Goal: Transaction & Acquisition: Subscribe to service/newsletter

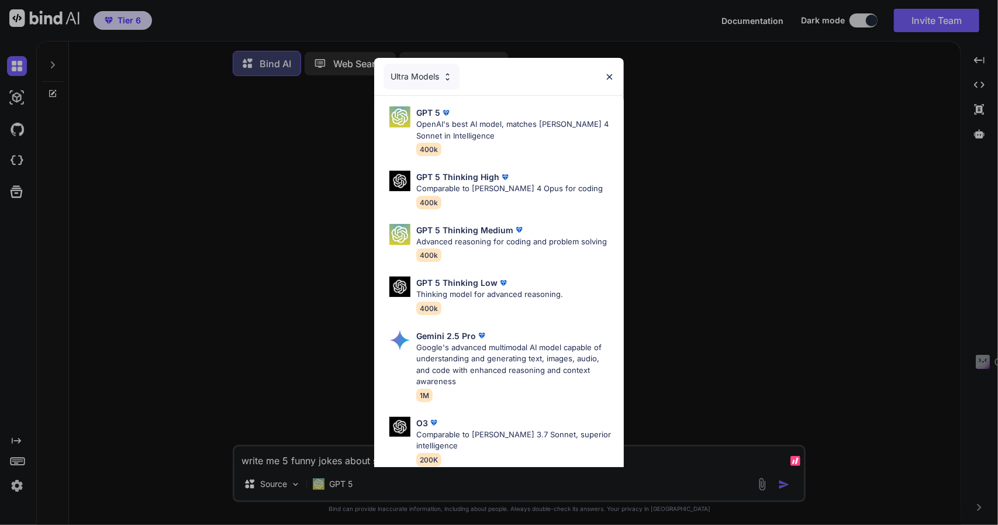
type textarea "x"
click at [196, 450] on div "Ultra Models GPT 5 OpenAI's best AI model, matches Claude 4 Sonnet in Intellige…" at bounding box center [499, 262] width 998 height 525
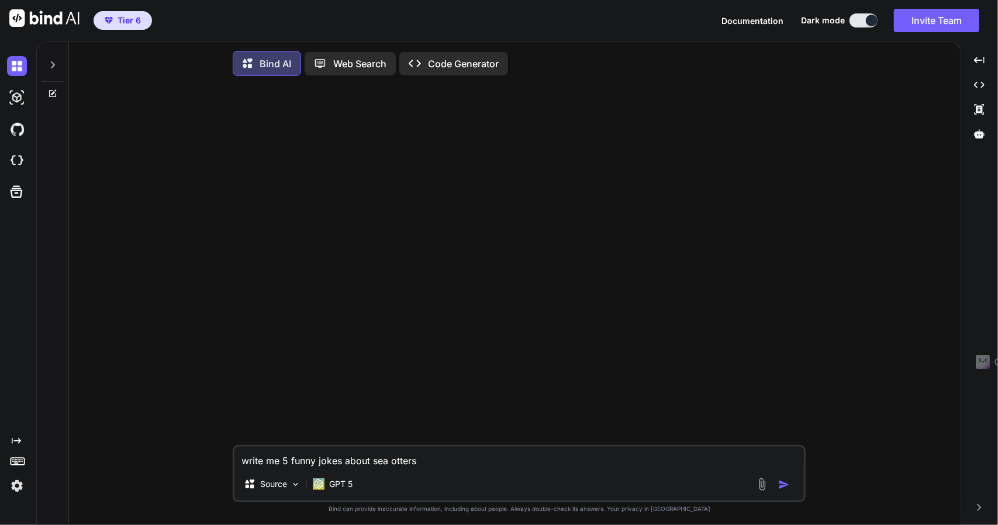
click at [16, 490] on img at bounding box center [17, 486] width 20 height 20
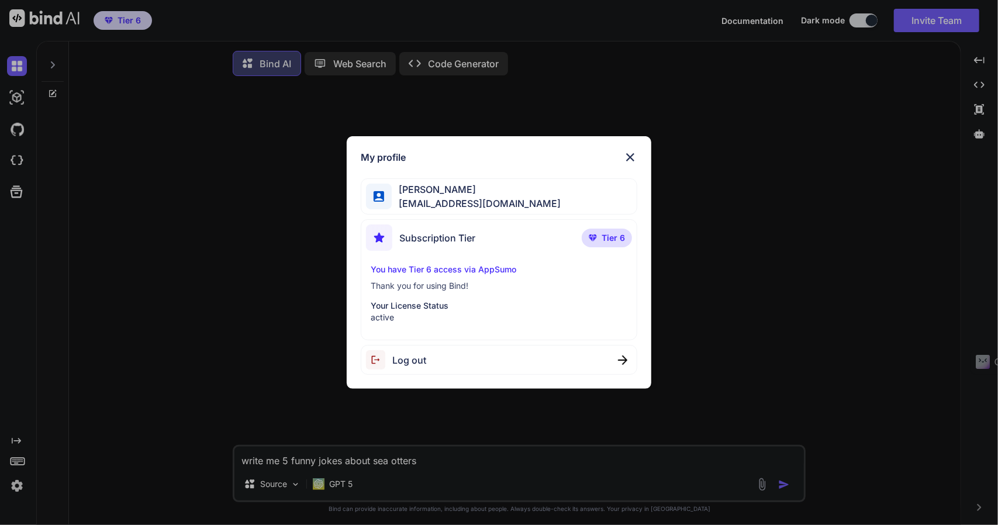
drag, startPoint x: 199, startPoint y: 442, endPoint x: 234, endPoint y: 420, distance: 40.4
click at [201, 441] on div "My profile Nick AL nickolus442034@gmail.com Subscription Tier Tier 6 You have T…" at bounding box center [499, 262] width 998 height 525
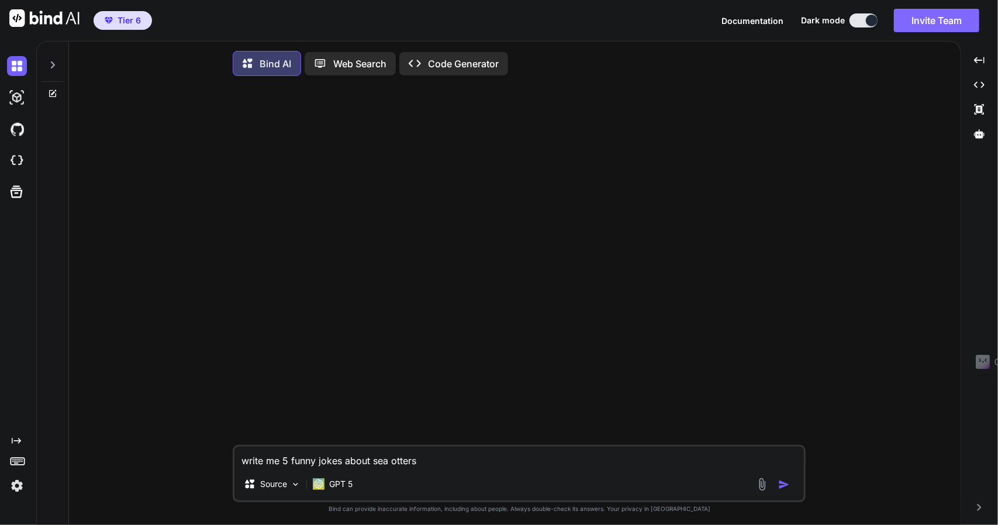
click at [925, 16] on button "Invite Team" at bounding box center [936, 20] width 85 height 23
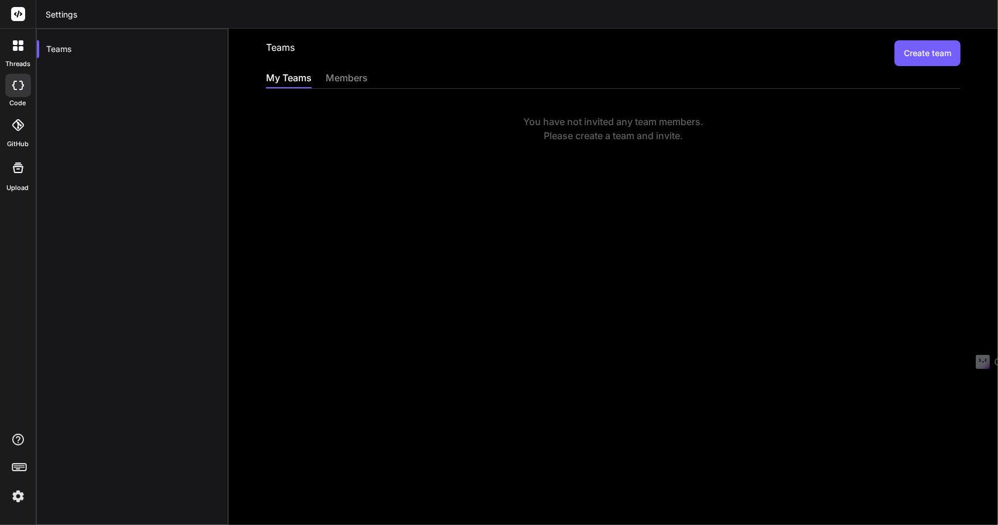
click at [916, 64] on button "Create team" at bounding box center [928, 53] width 66 height 26
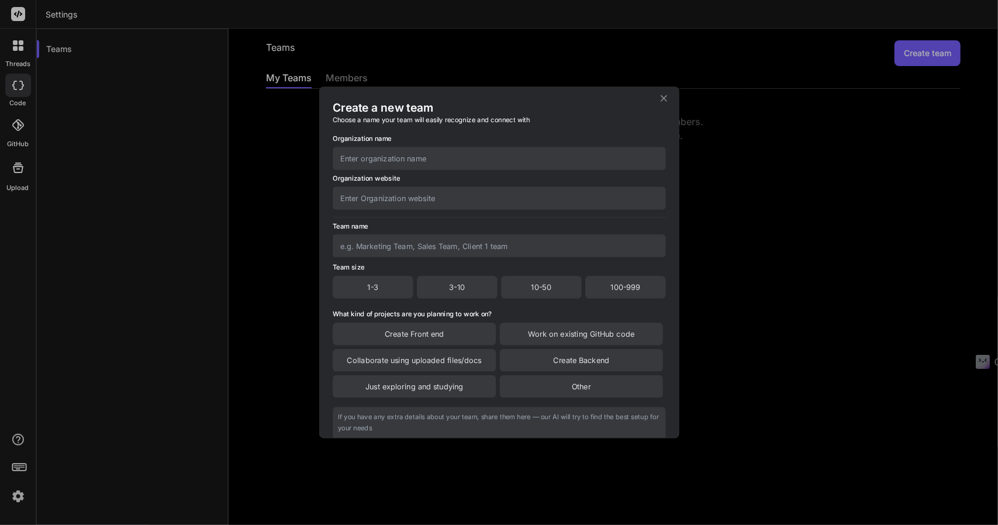
click at [457, 289] on div "3-10" at bounding box center [457, 287] width 81 height 22
drag, startPoint x: 288, startPoint y: 288, endPoint x: 346, endPoint y: 256, distance: 66.2
click at [288, 287] on div "Create a new team Choose a name your team will easily recognize and connect wit…" at bounding box center [499, 262] width 998 height 525
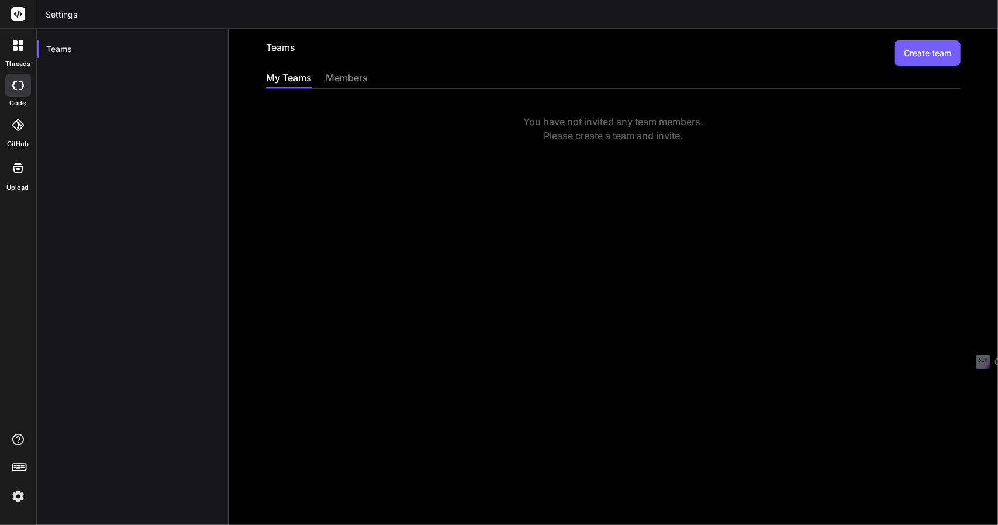
click at [340, 77] on div "members" at bounding box center [347, 79] width 42 height 16
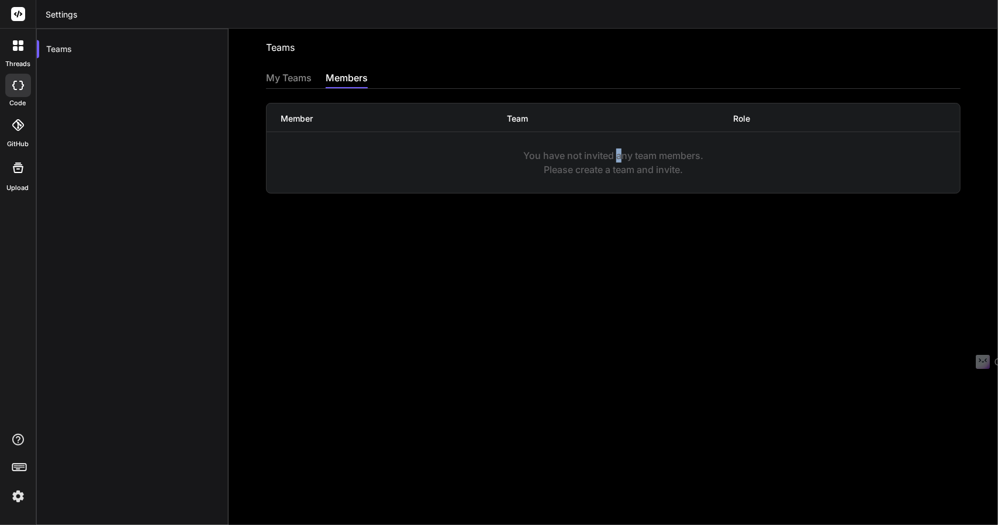
click at [614, 153] on div "You have not invited any team members. Please create a team and invite." at bounding box center [614, 163] width 694 height 28
click at [659, 175] on div "You have not invited any team members. Please create a team and invite." at bounding box center [614, 163] width 694 height 28
click at [280, 79] on div "My Teams" at bounding box center [289, 79] width 46 height 16
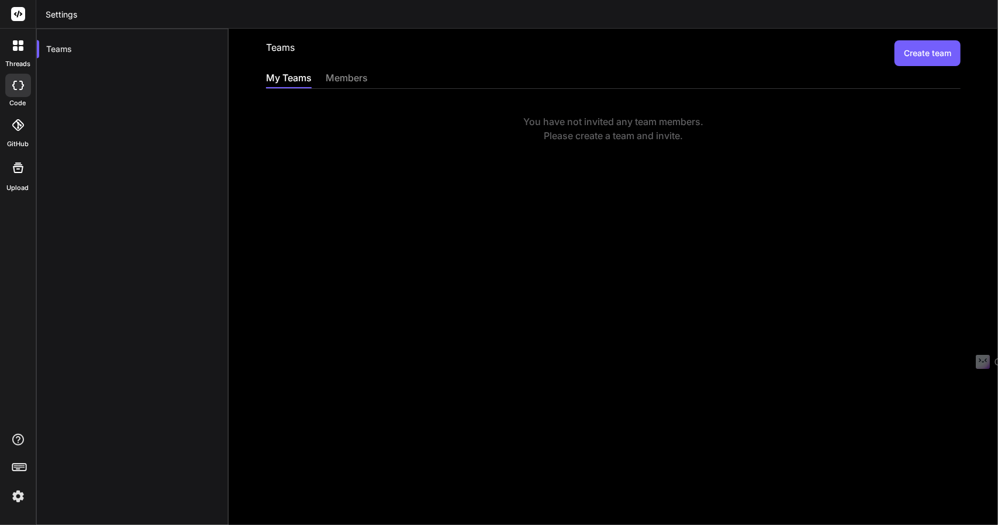
click at [916, 54] on button "Create team" at bounding box center [928, 53] width 66 height 26
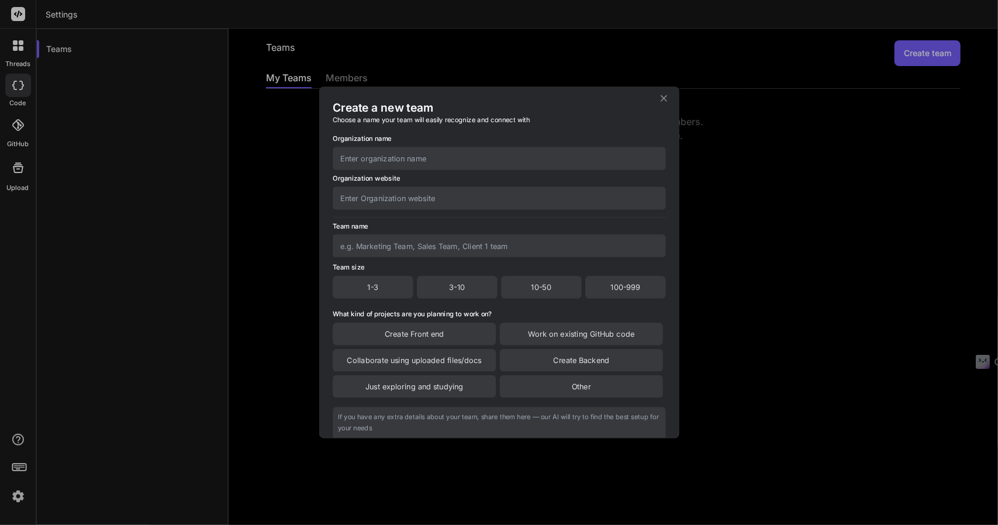
click at [435, 161] on input "text" at bounding box center [499, 158] width 333 height 23
type input "n"
type input "Nick's Team"
click at [446, 293] on div "3-10" at bounding box center [457, 287] width 81 height 22
click at [477, 391] on div "Just exploring and studying" at bounding box center [414, 387] width 163 height 22
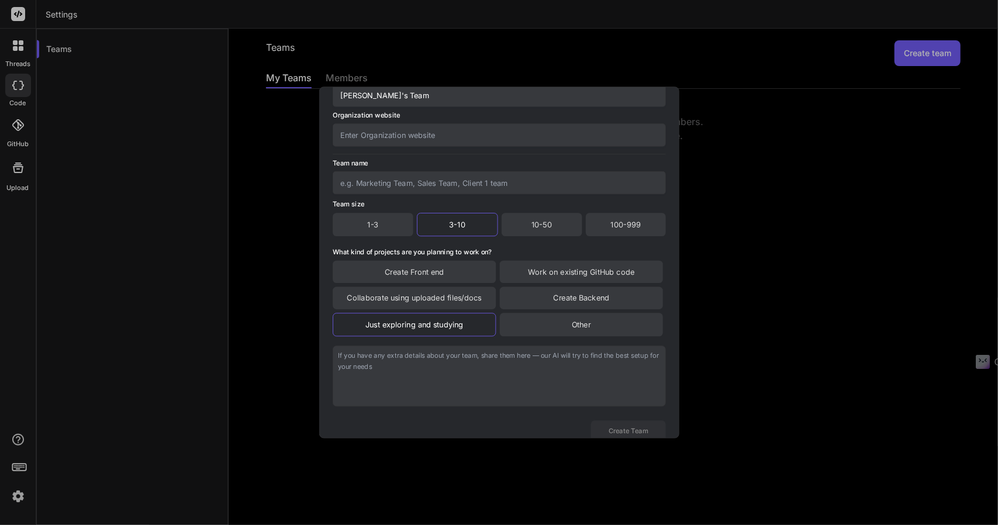
scroll to position [98, 0]
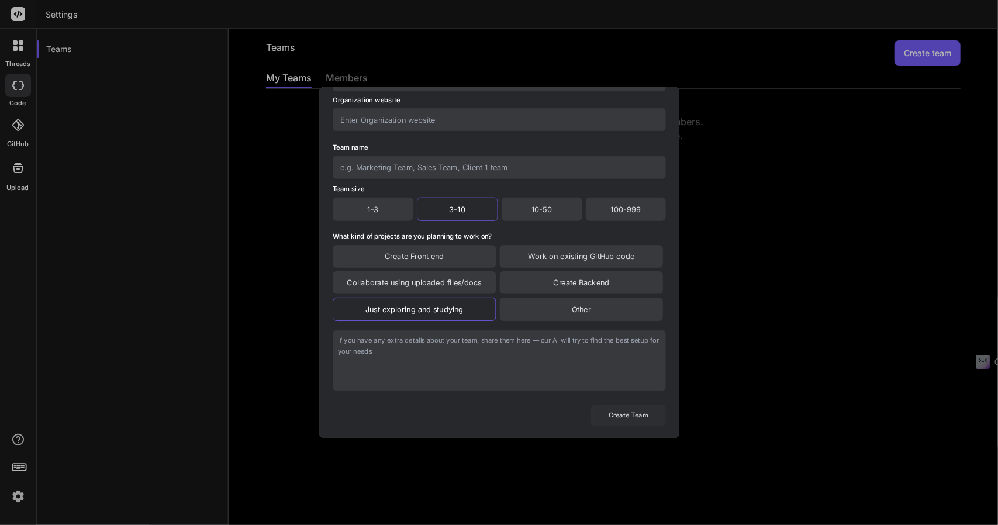
click at [619, 418] on button "Create Team" at bounding box center [628, 415] width 75 height 20
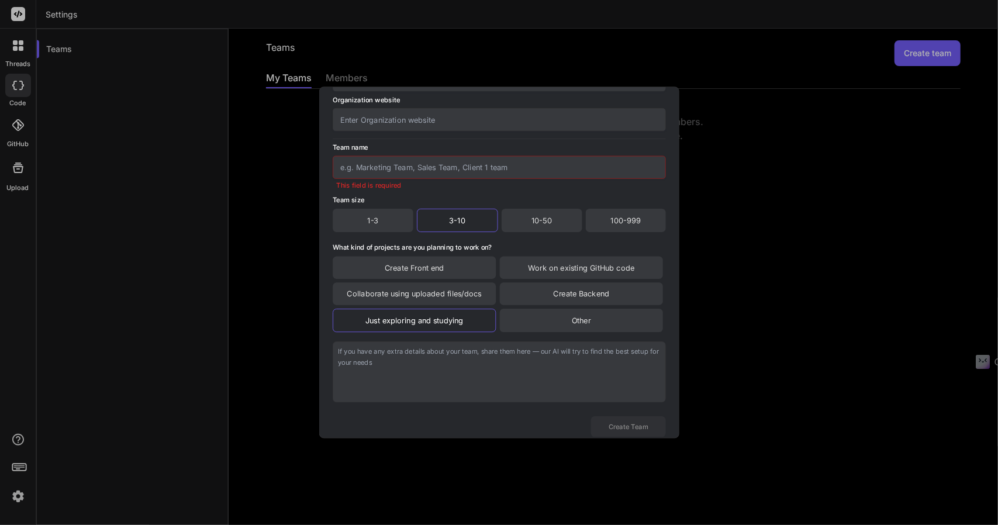
click at [372, 173] on input "text" at bounding box center [499, 167] width 333 height 23
click at [460, 345] on textarea at bounding box center [499, 372] width 333 height 61
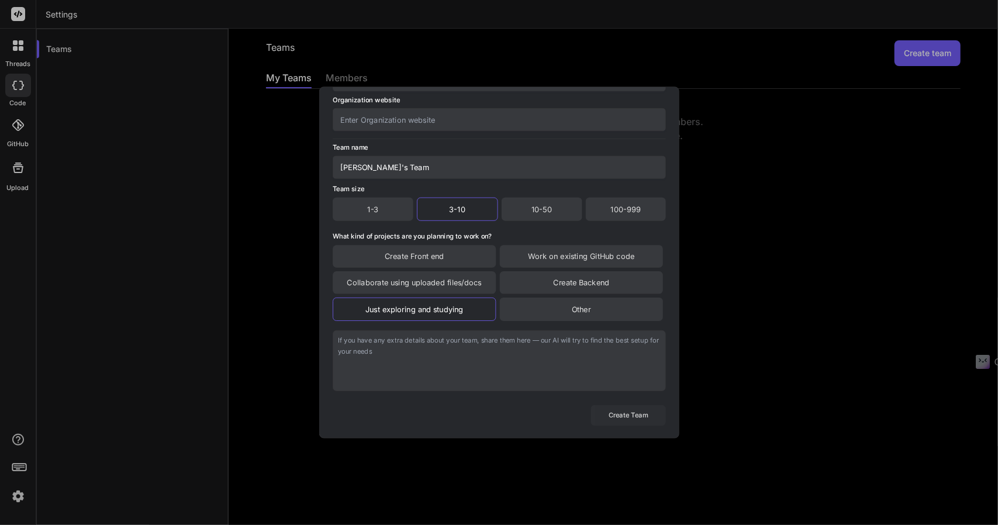
click at [629, 413] on button "Create Team" at bounding box center [628, 415] width 75 height 20
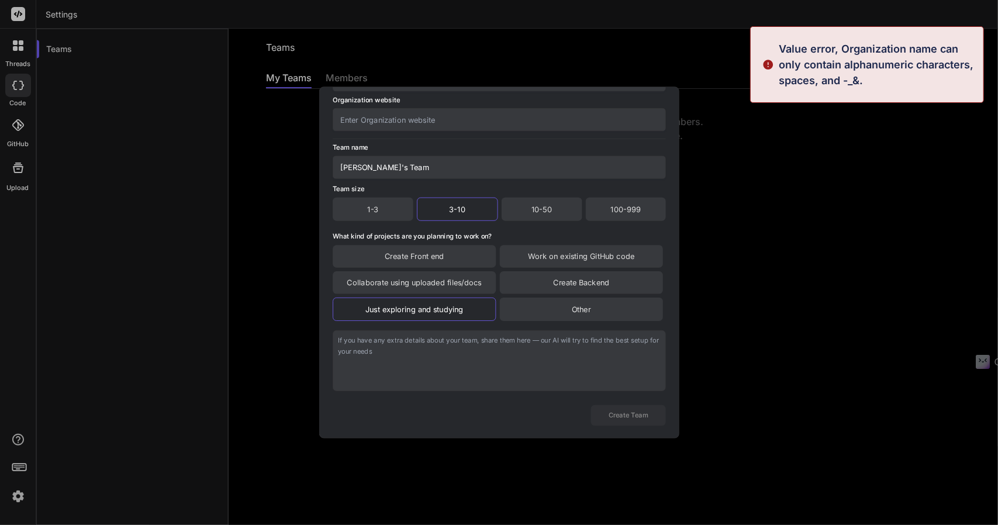
scroll to position [0, 0]
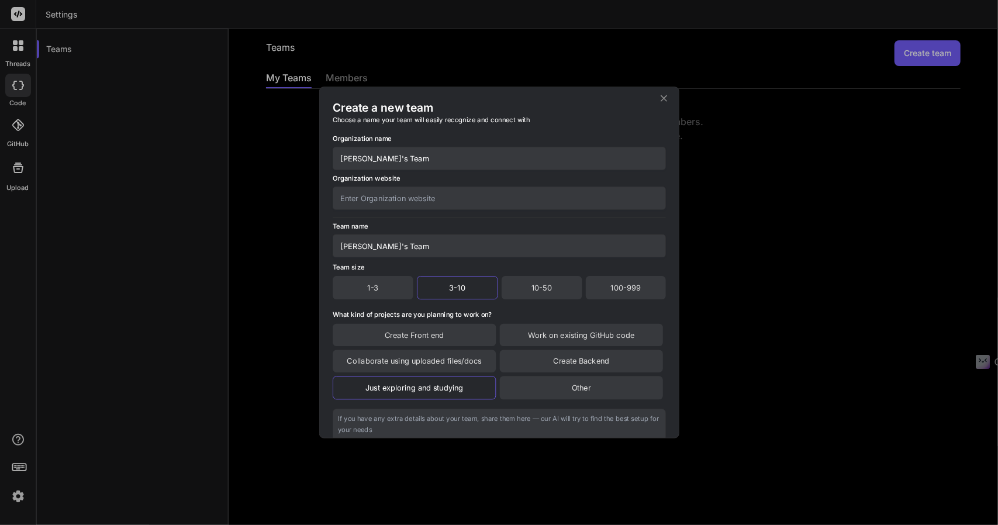
click at [358, 249] on input "Nick's Team" at bounding box center [499, 246] width 333 height 23
type input "Nicks Team"
click at [358, 160] on input "Nick's Team" at bounding box center [499, 158] width 333 height 23
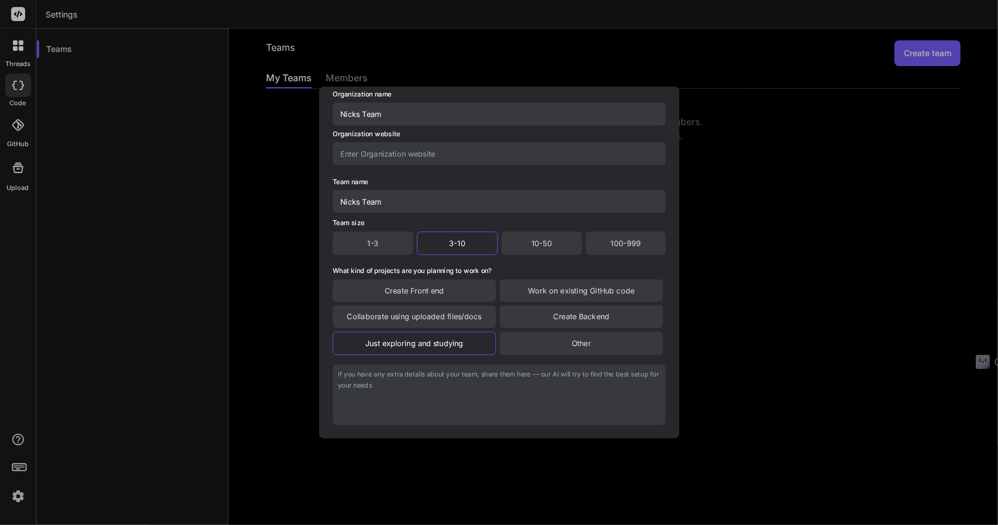
scroll to position [98, 0]
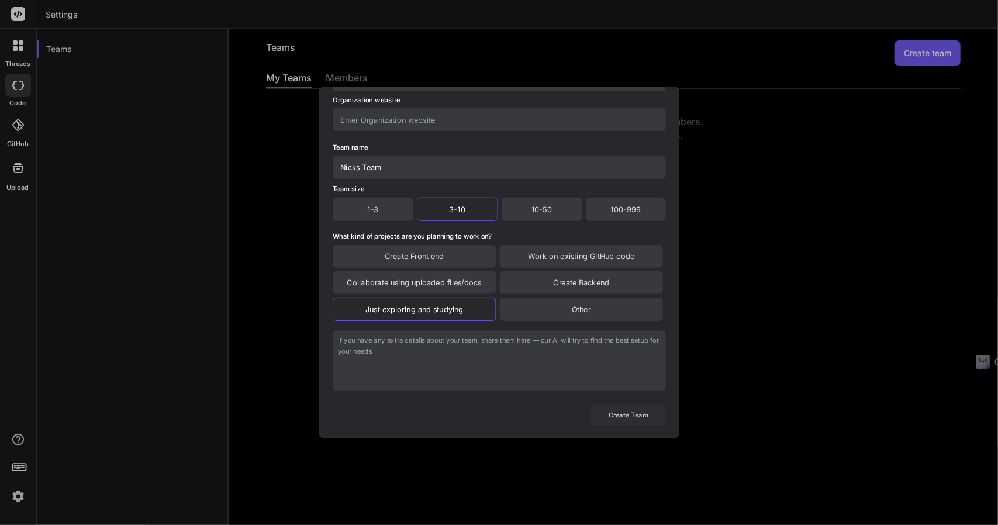
type input "Nicks Team"
click at [633, 415] on button "Create Team" at bounding box center [628, 415] width 75 height 20
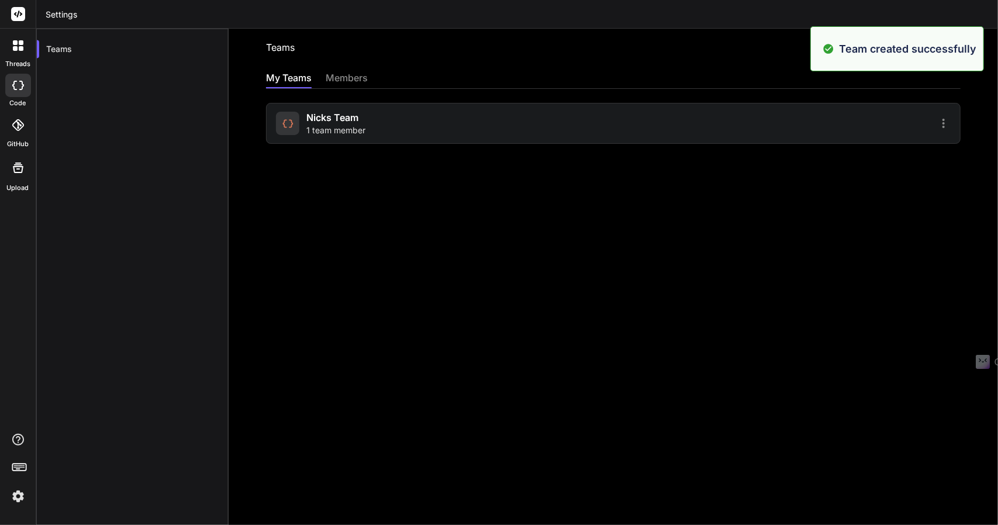
click at [354, 78] on div "members" at bounding box center [347, 79] width 42 height 16
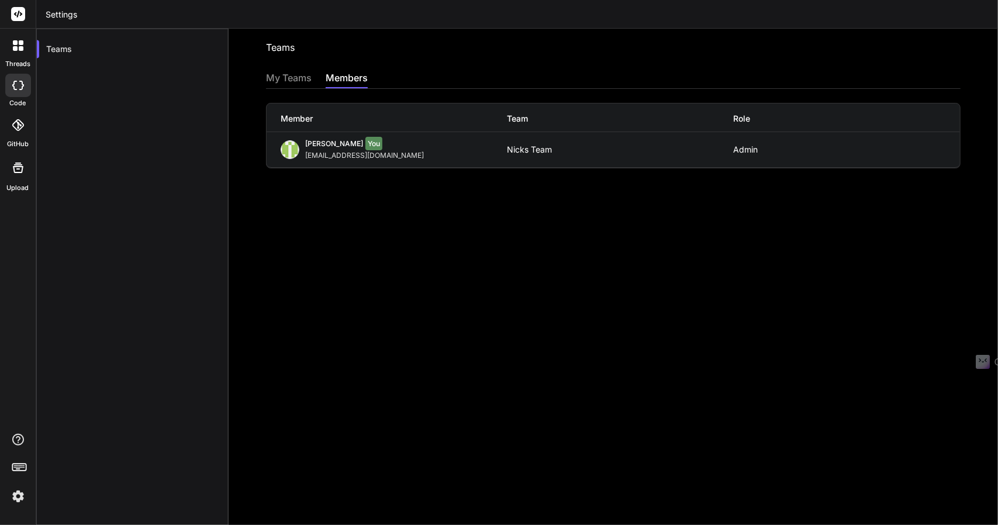
click at [340, 78] on div "members" at bounding box center [347, 79] width 42 height 16
click at [294, 75] on div "My Teams" at bounding box center [289, 79] width 46 height 16
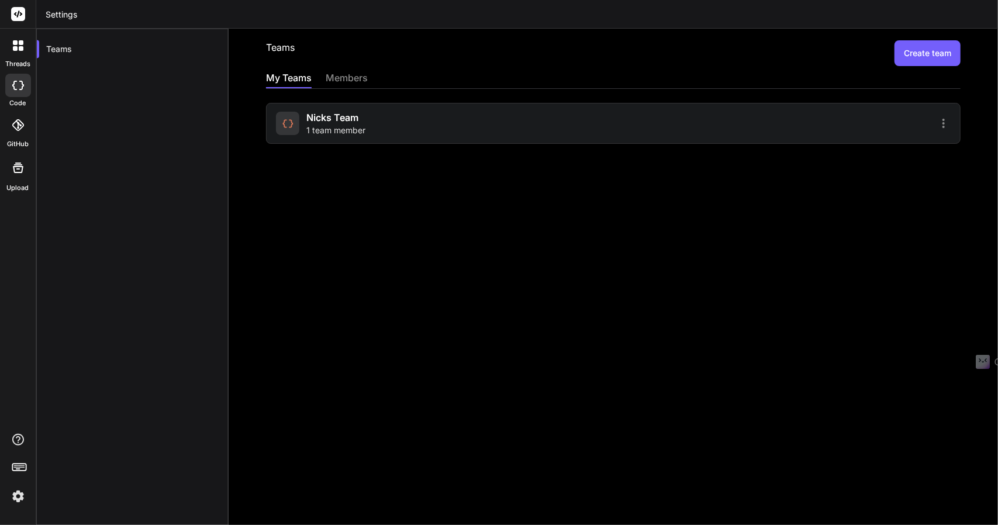
click at [350, 114] on span "Nicks Team" at bounding box center [332, 118] width 52 height 14
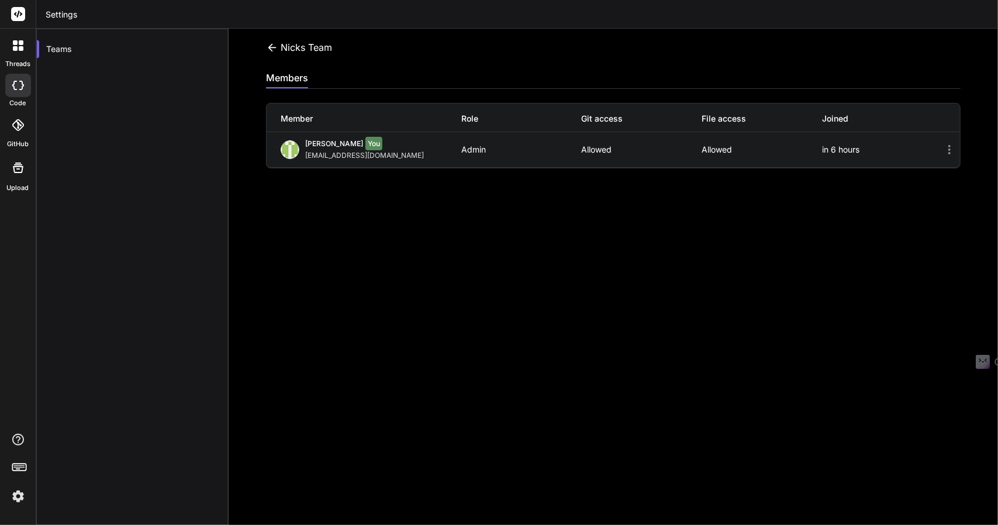
click at [943, 150] on icon at bounding box center [950, 150] width 14 height 14
click at [943, 151] on icon at bounding box center [950, 150] width 14 height 14
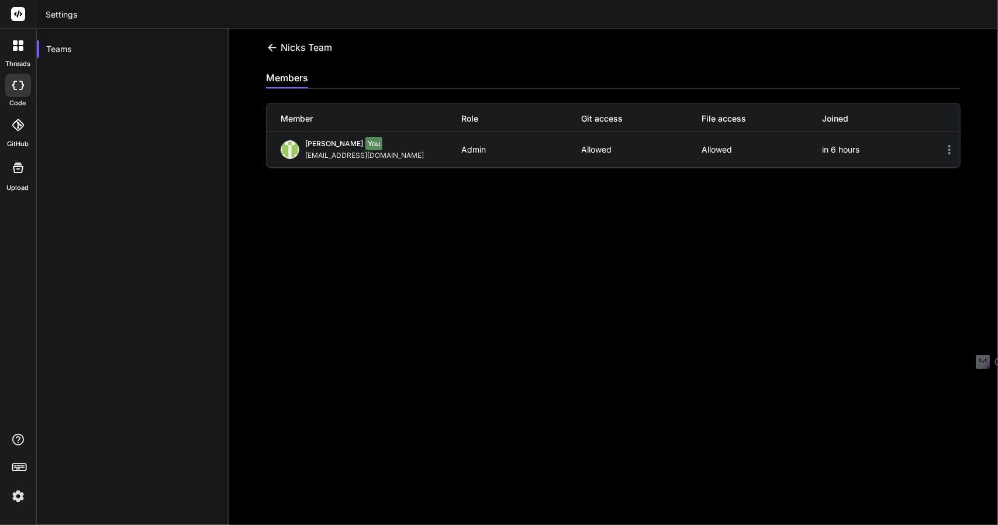
click at [322, 142] on span "[PERSON_NAME]" at bounding box center [334, 143] width 58 height 9
click at [298, 84] on div "members" at bounding box center [287, 79] width 42 height 16
click at [307, 104] on div "Member Role Git access File access Joined" at bounding box center [614, 118] width 694 height 29
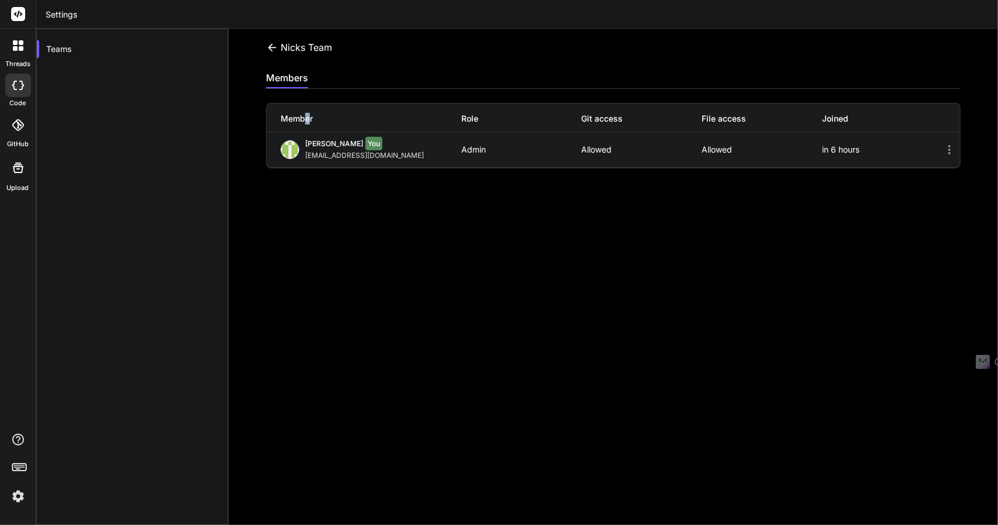
drag, startPoint x: 307, startPoint y: 104, endPoint x: 311, endPoint y: 109, distance: 7.1
click at [308, 104] on div "Member Role Git access File access Joined" at bounding box center [614, 118] width 694 height 29
click at [322, 148] on div "Nick AL You" at bounding box center [366, 145] width 123 height 12
drag, startPoint x: 318, startPoint y: 143, endPoint x: 320, endPoint y: 156, distance: 13.0
click at [318, 143] on span "[PERSON_NAME]" at bounding box center [334, 143] width 58 height 9
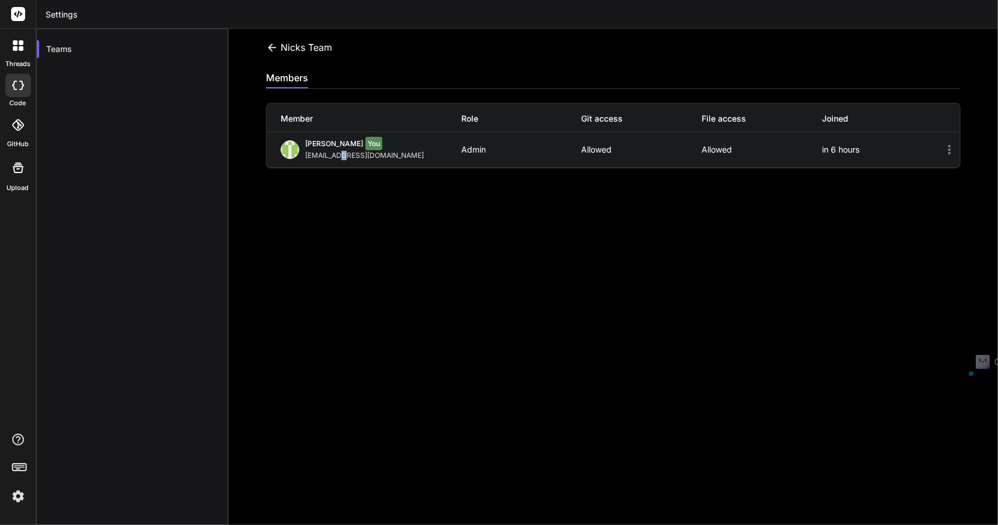
click at [339, 202] on div "Nicks Team Invite members members Member Role Git access File access Joined Nic…" at bounding box center [614, 277] width 770 height 497
drag, startPoint x: 339, startPoint y: 202, endPoint x: 344, endPoint y: 206, distance: 7.0
click at [340, 202] on div "Nicks Team Invite members members Member Role Git access File access Joined Nic…" at bounding box center [614, 277] width 770 height 497
click at [273, 48] on icon at bounding box center [272, 48] width 12 height 12
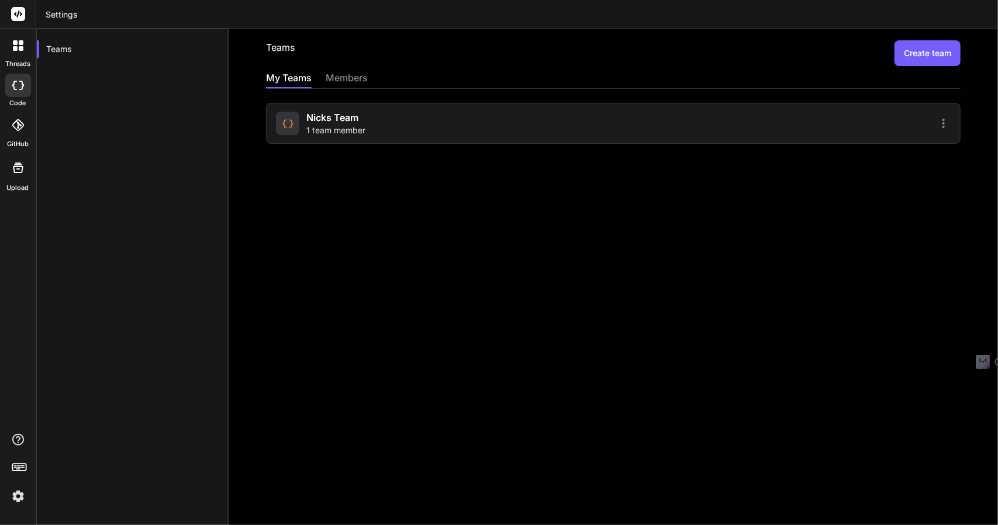
click at [353, 130] on span "1 team member" at bounding box center [335, 131] width 59 height 12
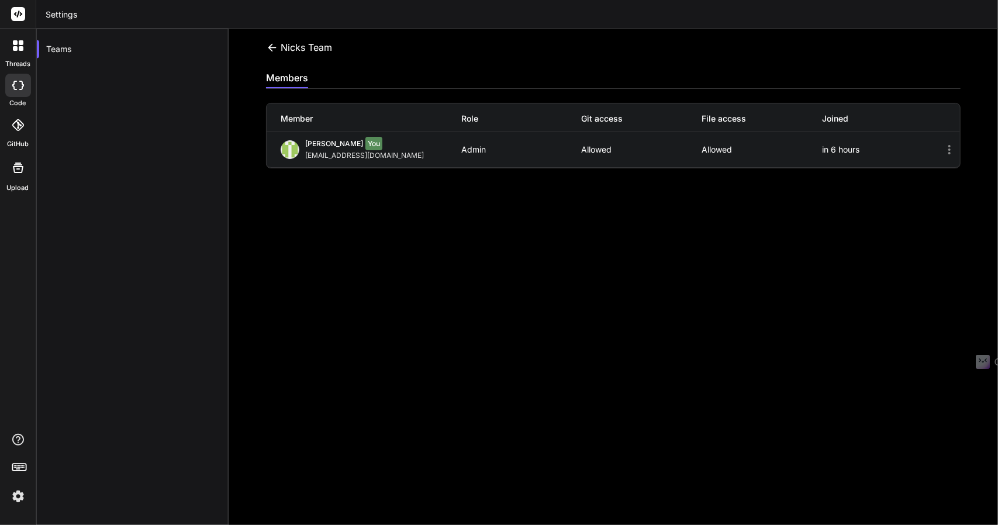
click at [290, 115] on div "Member" at bounding box center [371, 119] width 181 height 12
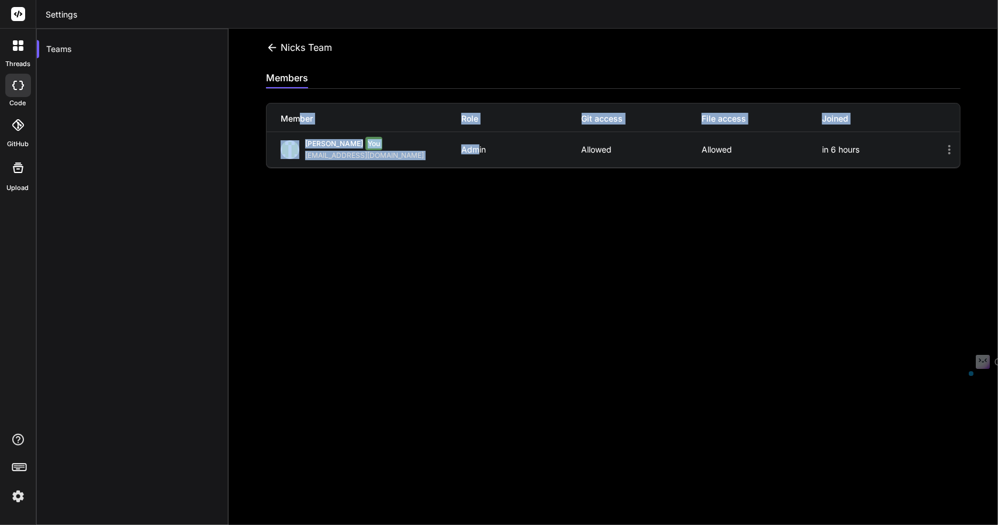
drag, startPoint x: 301, startPoint y: 118, endPoint x: 475, endPoint y: 147, distance: 176.7
click at [475, 147] on div "Member Role Git access File access Joined Nick AL You nickolus442034@gmail.com …" at bounding box center [613, 136] width 695 height 66
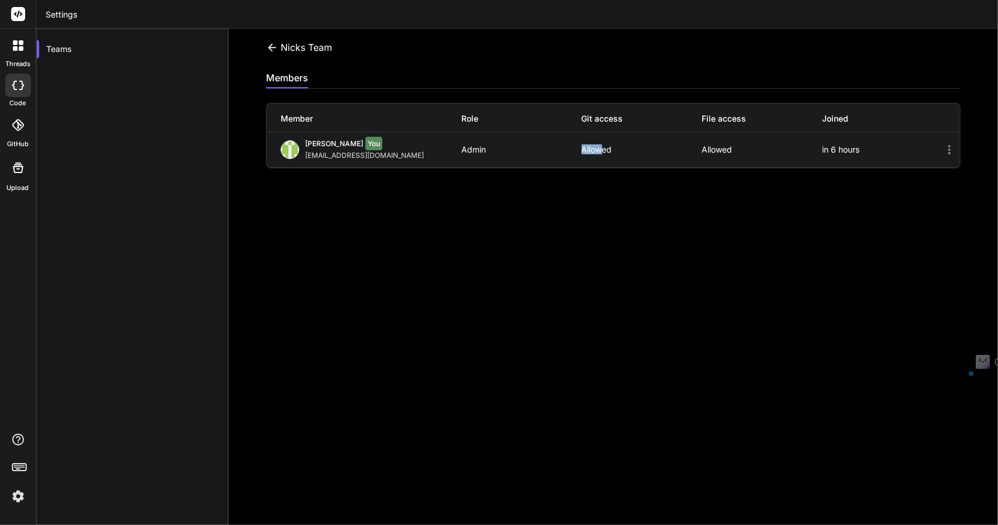
drag, startPoint x: 604, startPoint y: 147, endPoint x: 495, endPoint y: 161, distance: 110.3
click at [495, 161] on div "Nick AL You nickolus442034@gmail.com Admin Allowed Allowed in 6 hours" at bounding box center [614, 149] width 694 height 35
click at [842, 145] on div "in 6 hours" at bounding box center [882, 149] width 120 height 9
click at [841, 146] on div "in 6 hours" at bounding box center [882, 149] width 120 height 9
click at [949, 149] on icon at bounding box center [950, 149] width 2 height 9
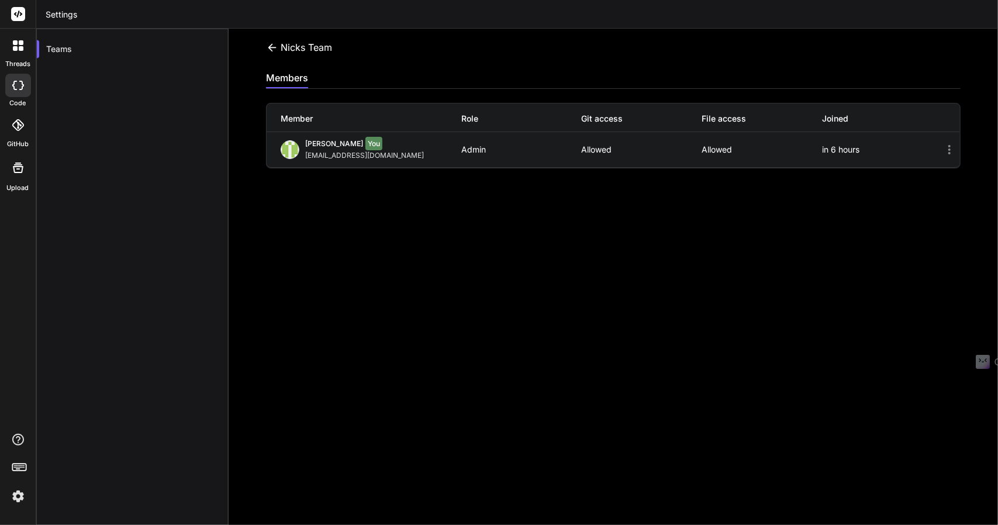
click at [949, 149] on icon at bounding box center [950, 149] width 2 height 9
click at [944, 149] on icon at bounding box center [950, 150] width 14 height 14
click at [822, 117] on div "Joined" at bounding box center [882, 119] width 120 height 12
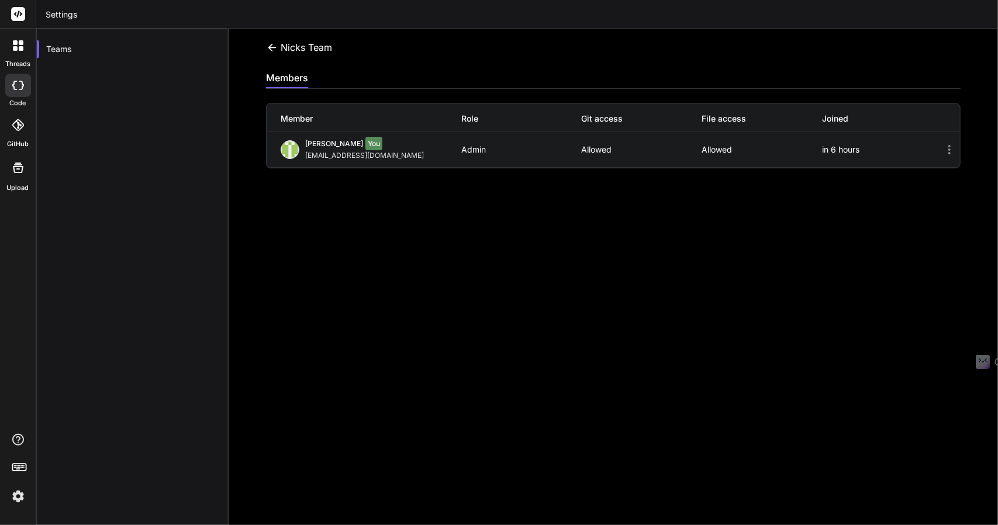
click at [266, 44] on div "Nicks Team" at bounding box center [299, 47] width 66 height 14
click at [271, 44] on icon at bounding box center [272, 48] width 12 height 12
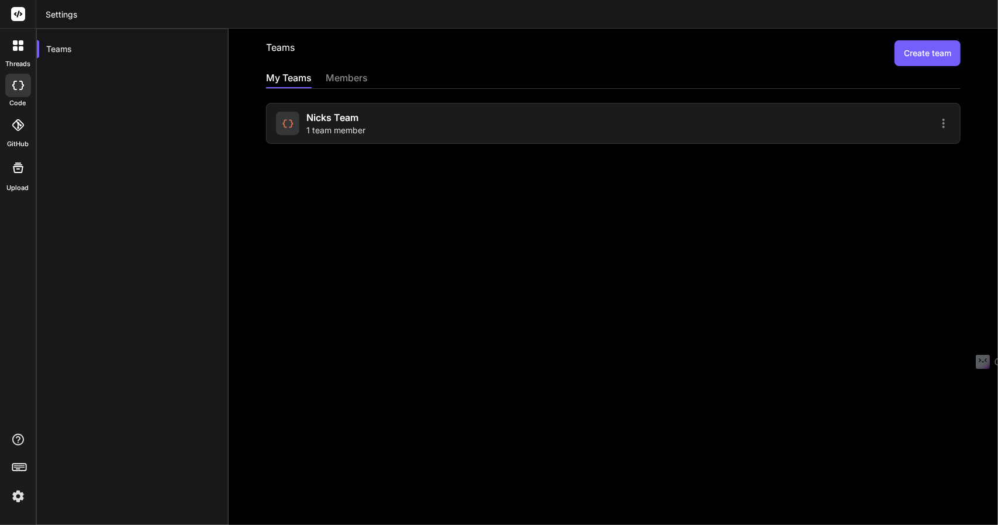
drag, startPoint x: 329, startPoint y: 80, endPoint x: 381, endPoint y: 82, distance: 52.1
click at [330, 80] on div "members" at bounding box center [347, 79] width 42 height 16
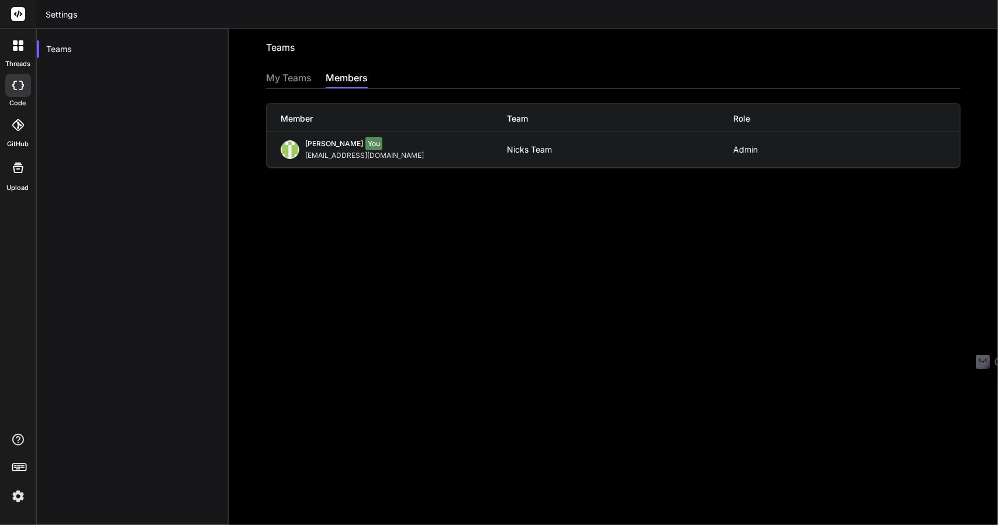
click at [750, 157] on div "Nick AL You nickolus442034@gmail.com Nicks Team Admin" at bounding box center [614, 149] width 694 height 35
click at [683, 188] on div "Teams Invite into a team My Teams members Member Team Role Nick AL You nickolus…" at bounding box center [614, 277] width 770 height 497
drag, startPoint x: 528, startPoint y: 194, endPoint x: 492, endPoint y: 203, distance: 36.3
click at [524, 195] on div "Teams Invite into a team My Teams members Member Team Role Nick AL You nickolus…" at bounding box center [614, 277] width 770 height 497
drag, startPoint x: 653, startPoint y: 316, endPoint x: 501, endPoint y: 225, distance: 176.8
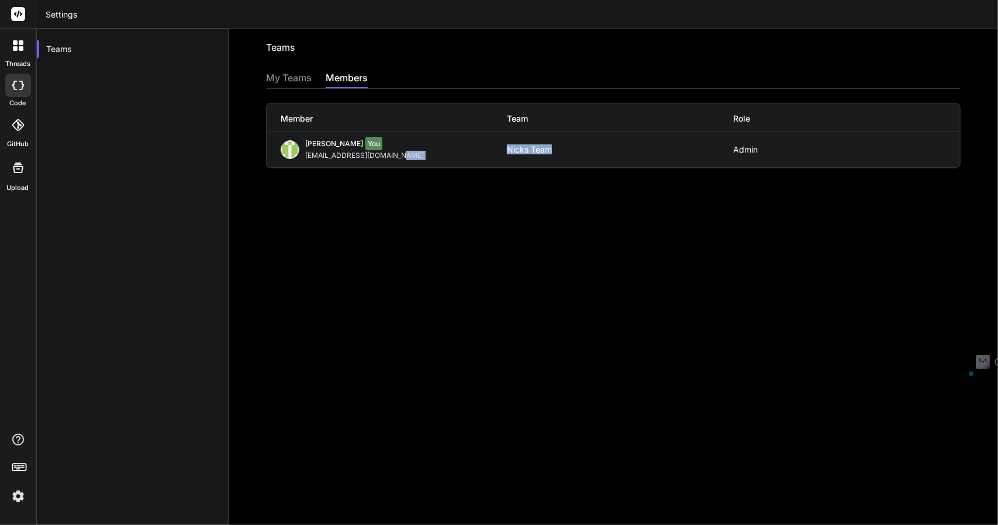
click at [501, 225] on div "Teams Invite into a team My Teams members Member Team Role Nick AL You nickolus…" at bounding box center [614, 277] width 770 height 497
click at [405, 122] on div "Member" at bounding box center [394, 119] width 226 height 12
click at [273, 78] on div "My Teams" at bounding box center [289, 79] width 46 height 16
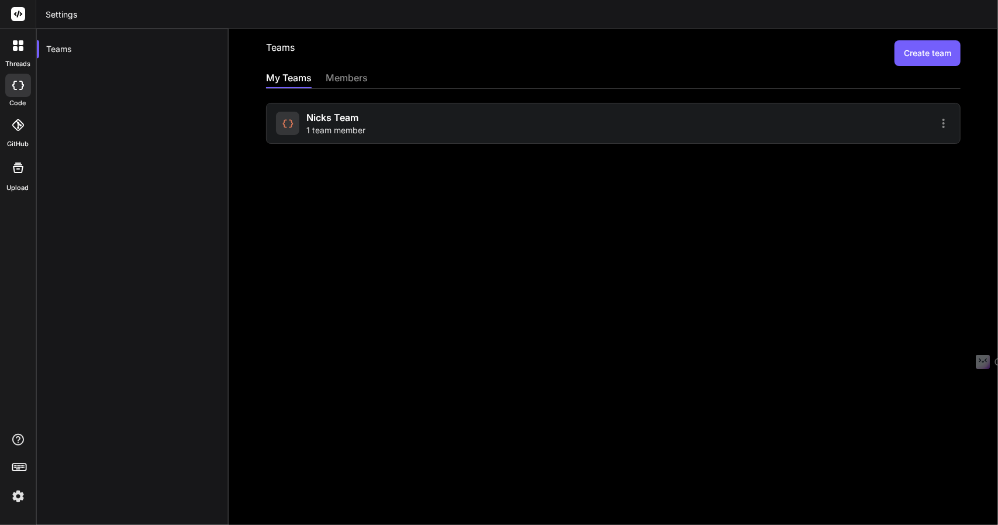
click at [926, 54] on button "Create team" at bounding box center [928, 53] width 66 height 26
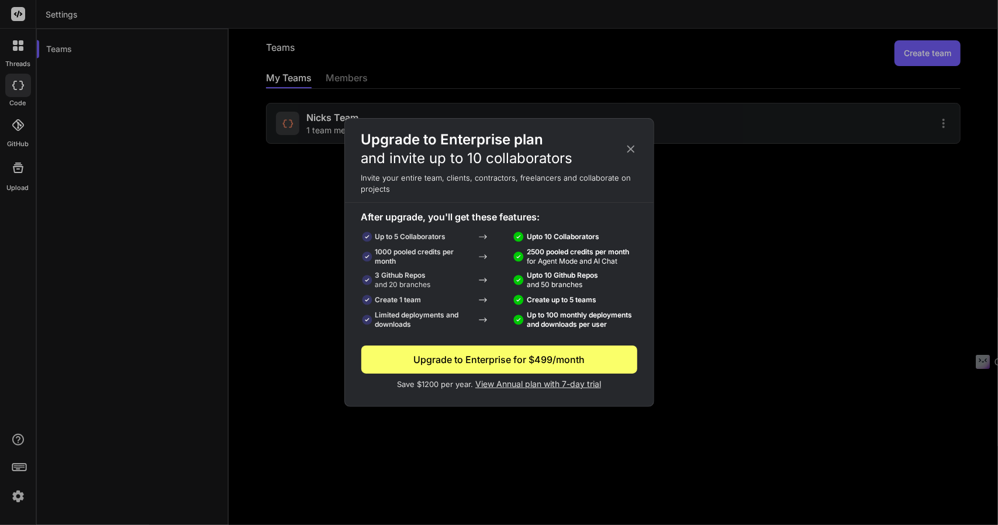
click at [713, 282] on div "Upgrade to Enterprise plan and invite up to 10 collaborators Invite your entire…" at bounding box center [499, 262] width 998 height 525
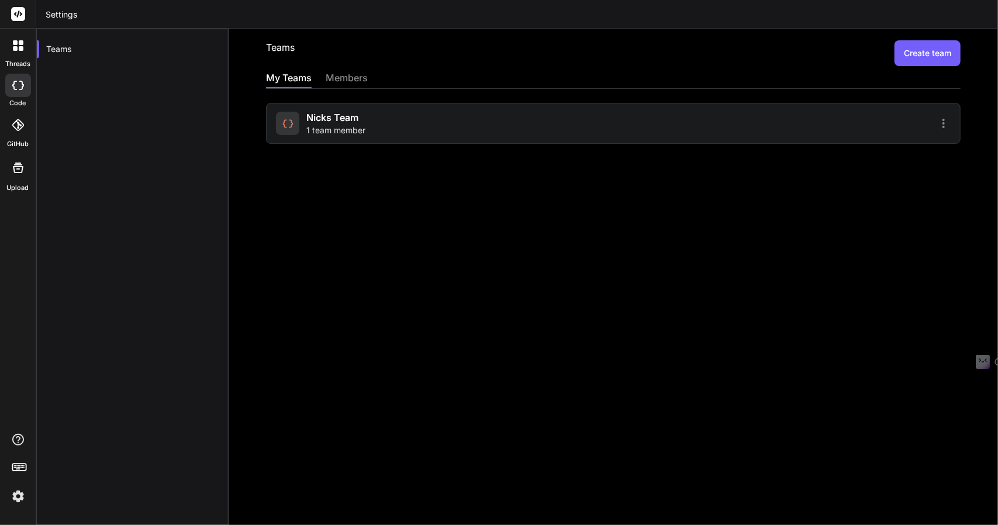
click at [354, 79] on div "members" at bounding box center [347, 79] width 42 height 16
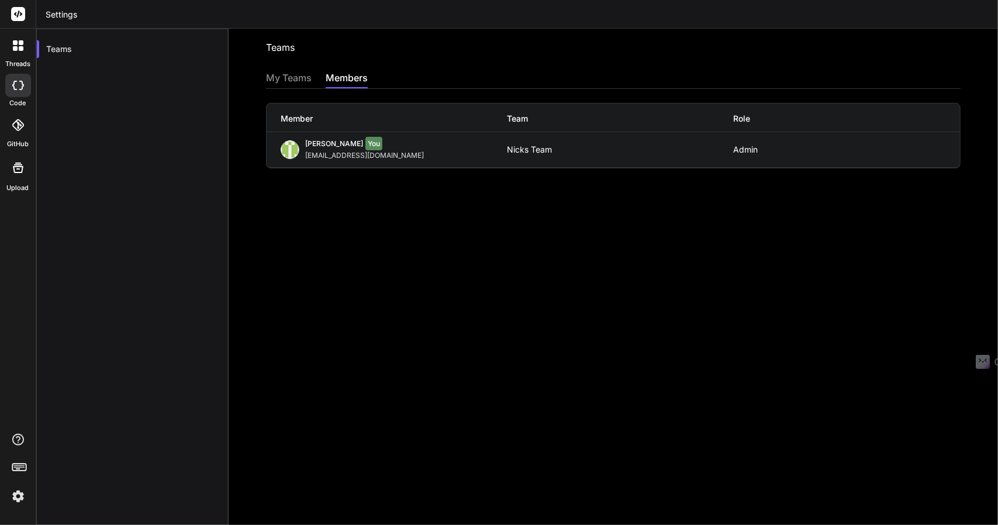
click at [825, 164] on div "Nick AL You nickolus442034@gmail.com Nicks Team Admin" at bounding box center [614, 149] width 694 height 35
click at [897, 151] on div "Admin" at bounding box center [847, 149] width 226 height 9
drag, startPoint x: 897, startPoint y: 151, endPoint x: 522, endPoint y: 115, distance: 376.6
click at [885, 149] on div "Admin" at bounding box center [847, 149] width 226 height 9
click at [309, 139] on span "[PERSON_NAME]" at bounding box center [334, 143] width 58 height 9
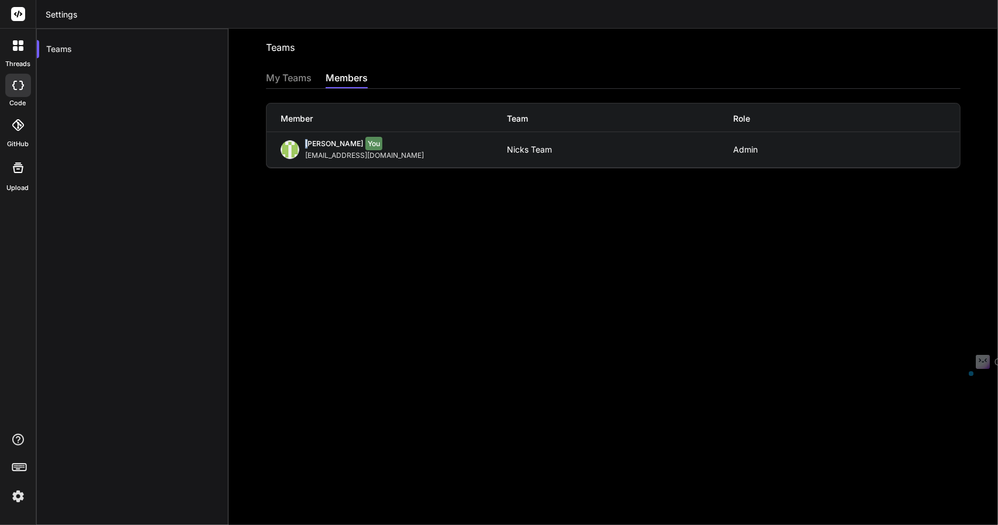
click at [295, 147] on img at bounding box center [290, 149] width 19 height 19
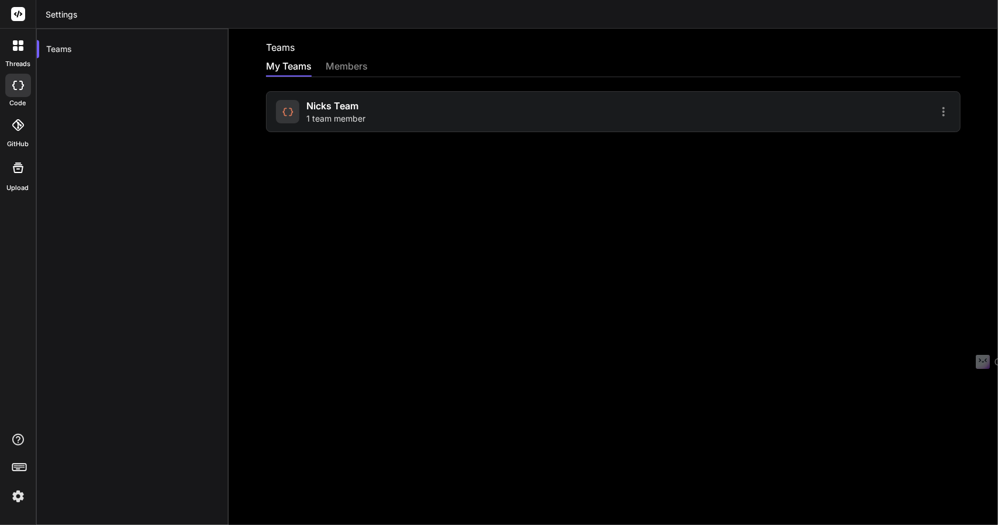
click at [291, 116] on icon at bounding box center [288, 112] width 12 height 12
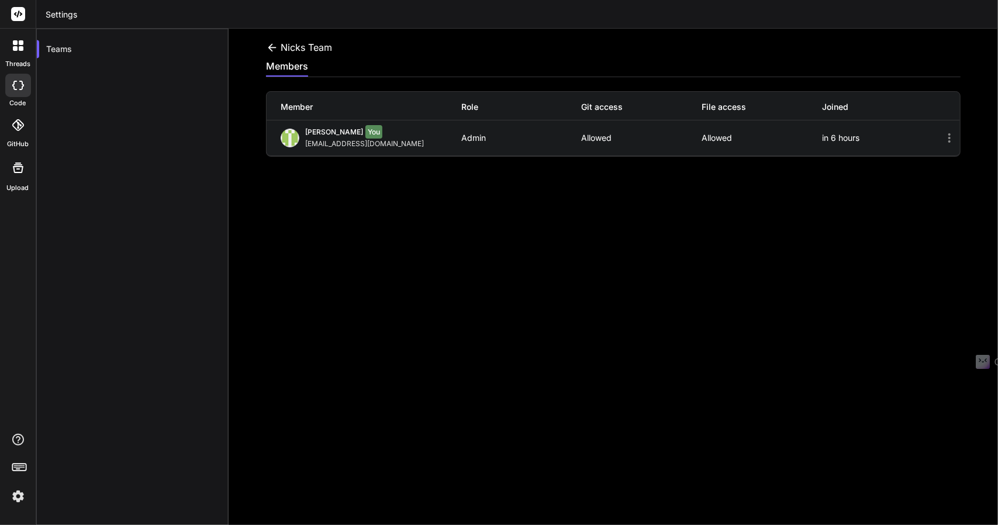
click at [949, 134] on icon at bounding box center [950, 137] width 2 height 9
click at [943, 139] on icon at bounding box center [950, 138] width 14 height 14
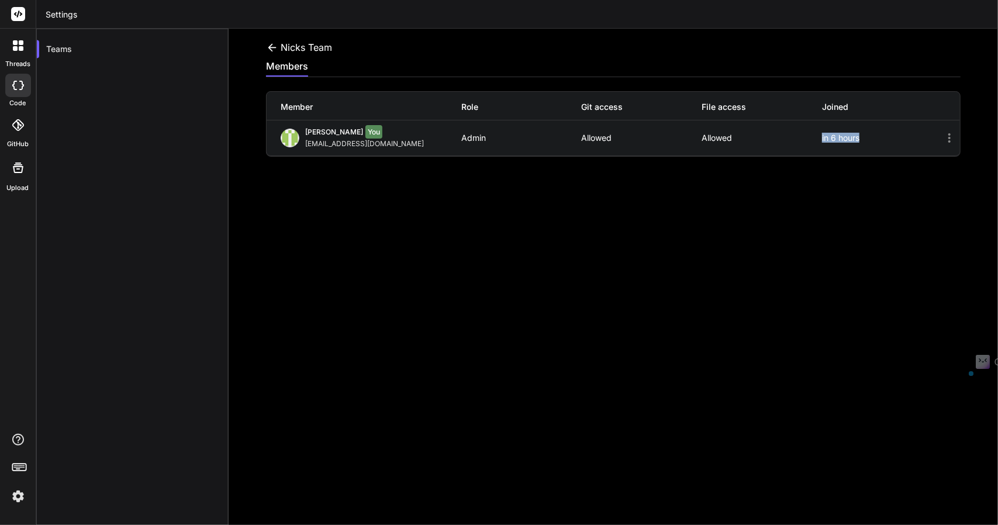
click at [943, 139] on icon at bounding box center [950, 138] width 14 height 14
click at [843, 140] on div "in 6 hours" at bounding box center [882, 137] width 120 height 9
drag, startPoint x: 592, startPoint y: 135, endPoint x: 631, endPoint y: 144, distance: 40.3
click at [592, 135] on p "Allowed" at bounding box center [642, 137] width 120 height 9
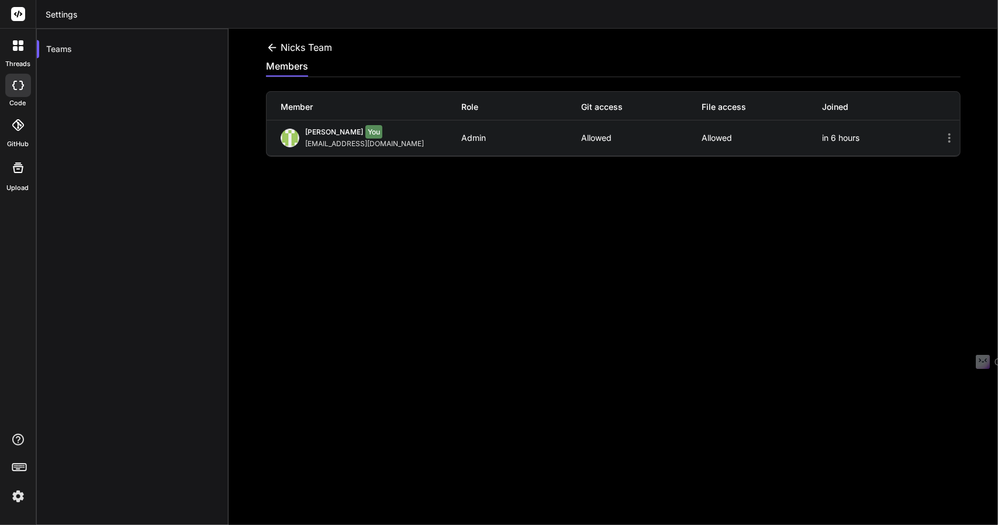
click at [667, 144] on div "Nick AL You nickolus442034@gmail.com Admin Allowed Allowed in 6 hours" at bounding box center [614, 137] width 694 height 35
click at [269, 43] on icon at bounding box center [272, 48] width 12 height 12
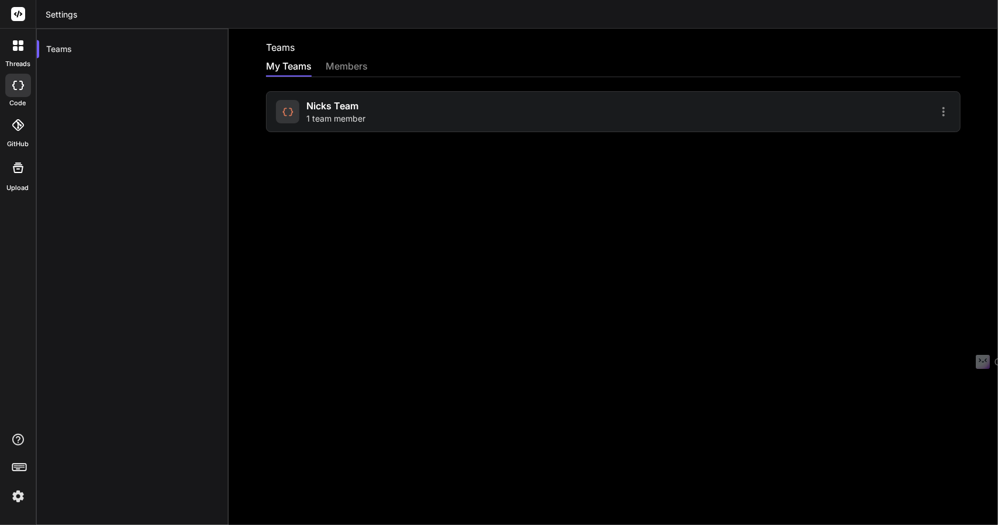
drag, startPoint x: 291, startPoint y: 116, endPoint x: 936, endPoint y: 116, distance: 644.5
click at [937, 116] on icon at bounding box center [944, 112] width 14 height 14
click at [871, 143] on span "Members" at bounding box center [867, 142] width 36 height 12
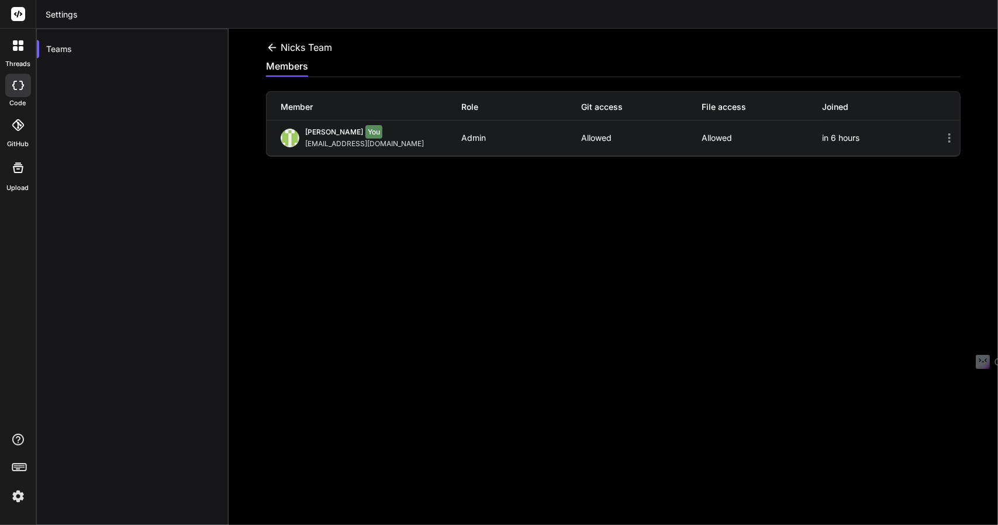
click at [943, 136] on icon at bounding box center [950, 138] width 14 height 14
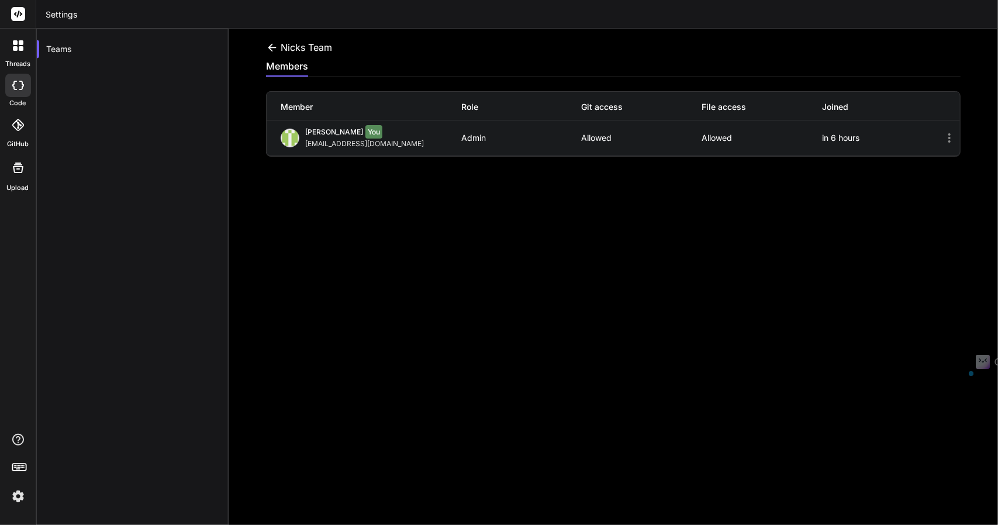
click at [273, 46] on icon at bounding box center [272, 48] width 12 height 12
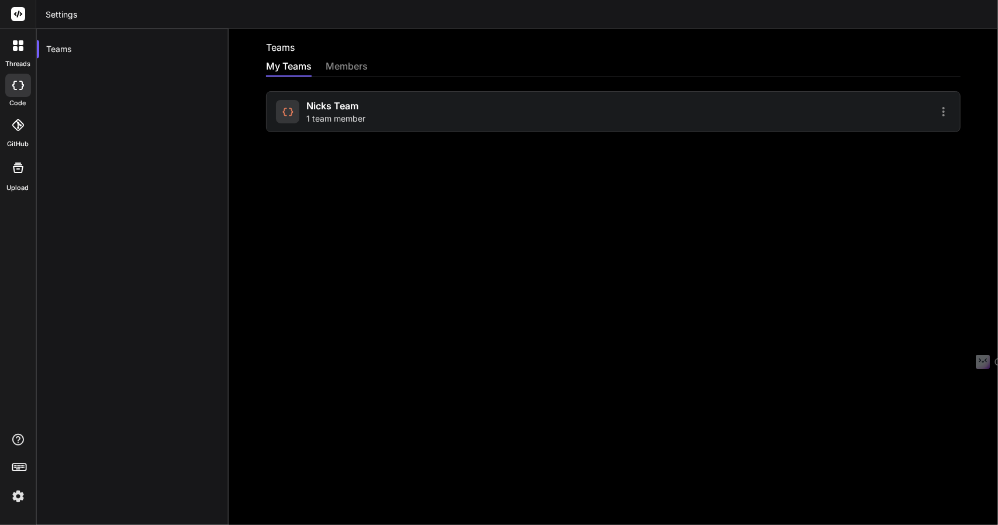
click at [937, 113] on icon at bounding box center [944, 112] width 14 height 14
click at [875, 118] on li "Settings" at bounding box center [876, 118] width 95 height 21
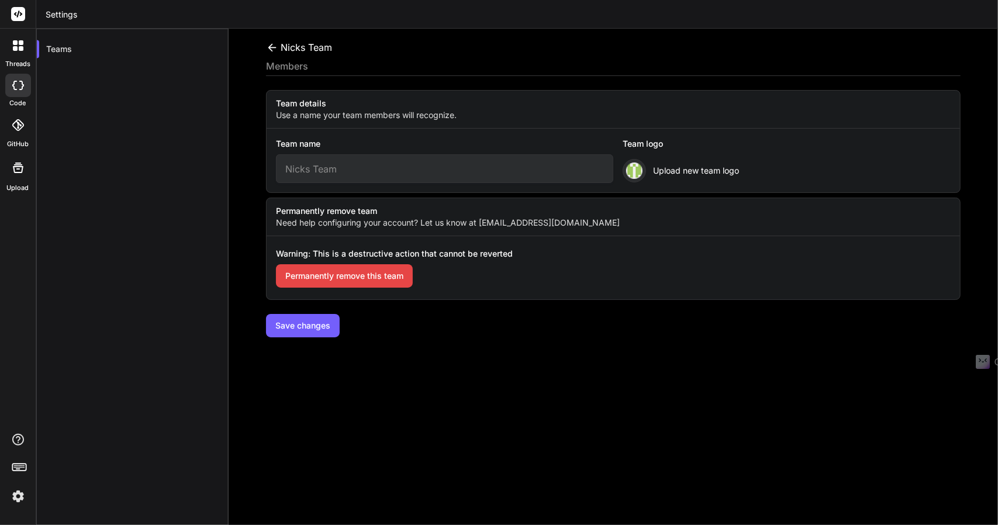
click at [269, 50] on icon at bounding box center [272, 48] width 12 height 12
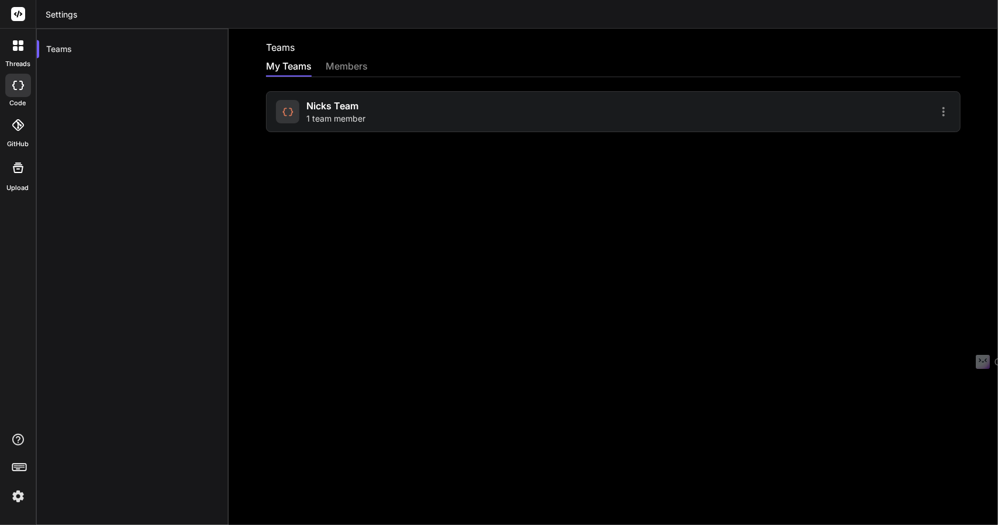
click at [20, 497] on img at bounding box center [18, 497] width 20 height 20
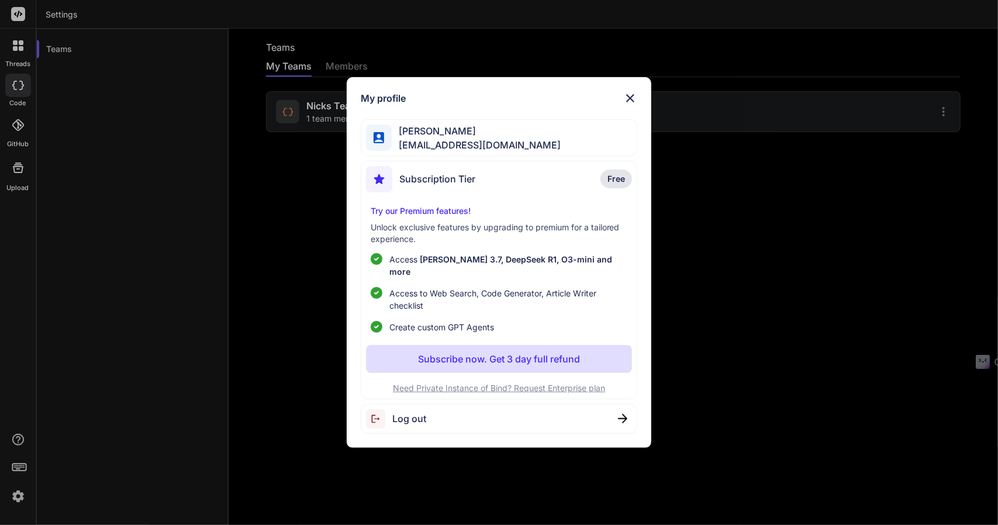
click at [613, 181] on span "Free" at bounding box center [617, 179] width 18 height 12
click at [316, 313] on div "My profile [PERSON_NAME] [EMAIL_ADDRESS][DOMAIN_NAME] Subscription Tier Free Tr…" at bounding box center [499, 262] width 998 height 525
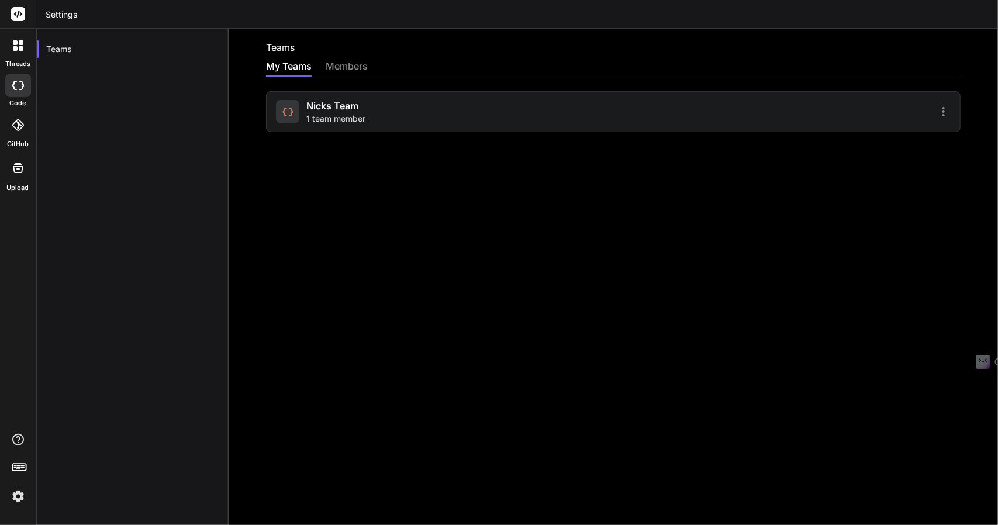
click at [21, 46] on icon at bounding box center [21, 48] width 5 height 5
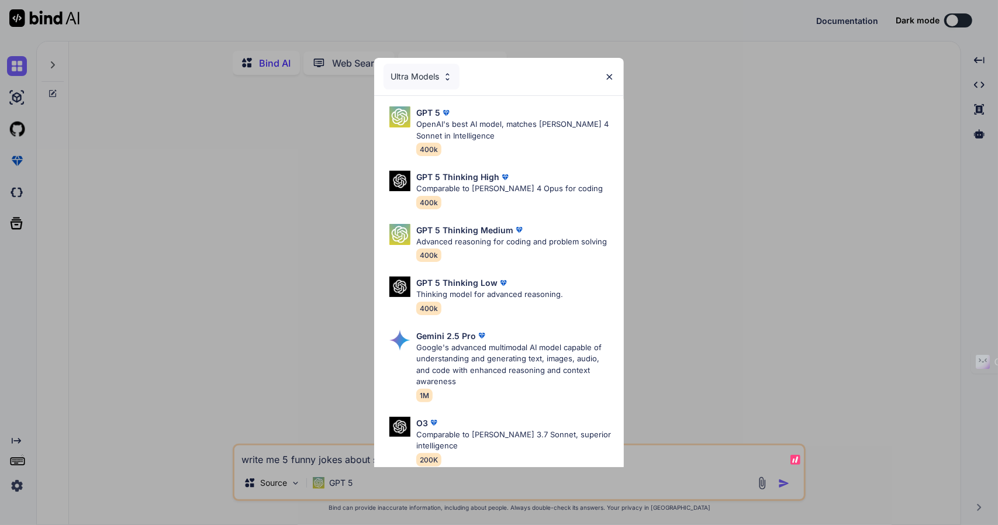
click at [255, 340] on div "Ultra Models GPT 5 OpenAI's best AI model, matches Claude 4 Sonnet in Intellige…" at bounding box center [499, 262] width 998 height 525
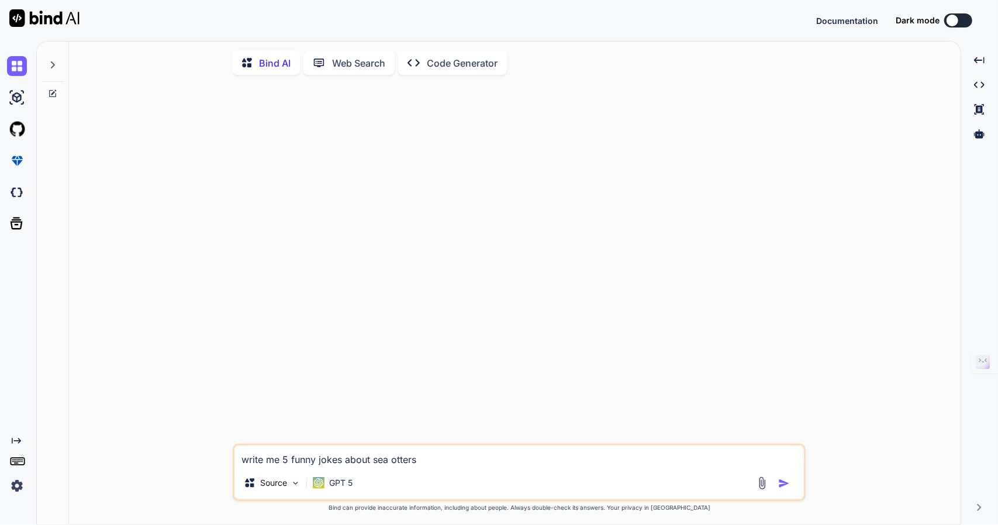
click at [19, 487] on img at bounding box center [17, 486] width 20 height 20
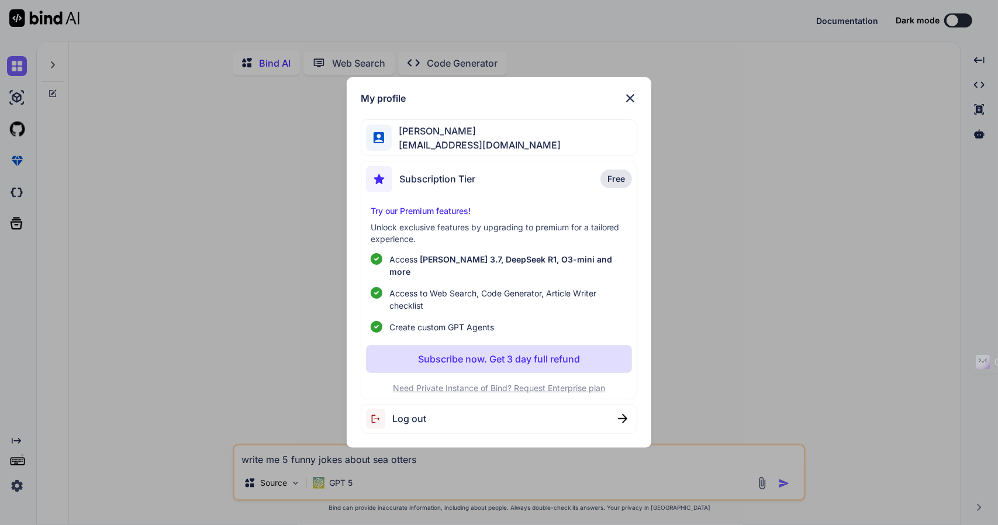
click at [388, 416] on img at bounding box center [379, 418] width 26 height 19
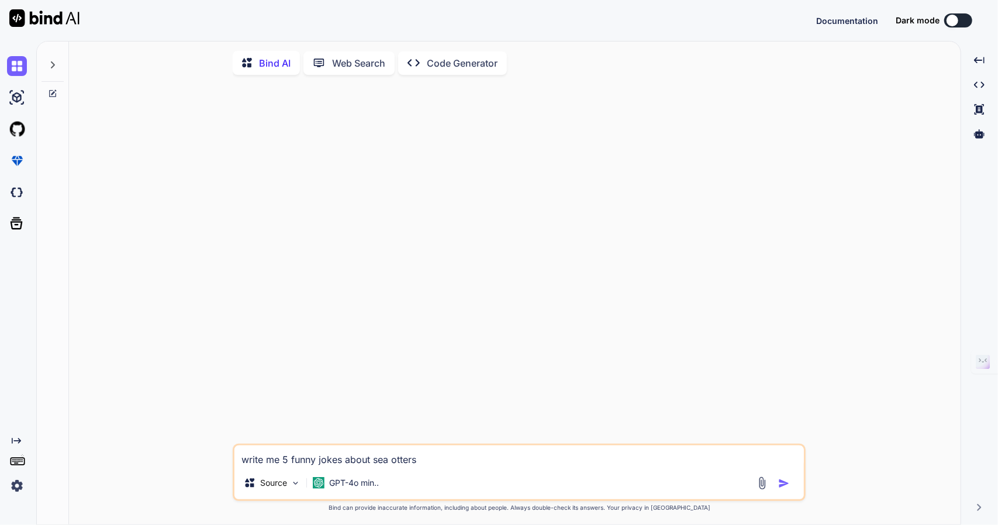
type textarea "x"
click at [950, 27] on button "Sign in" at bounding box center [947, 20] width 63 height 23
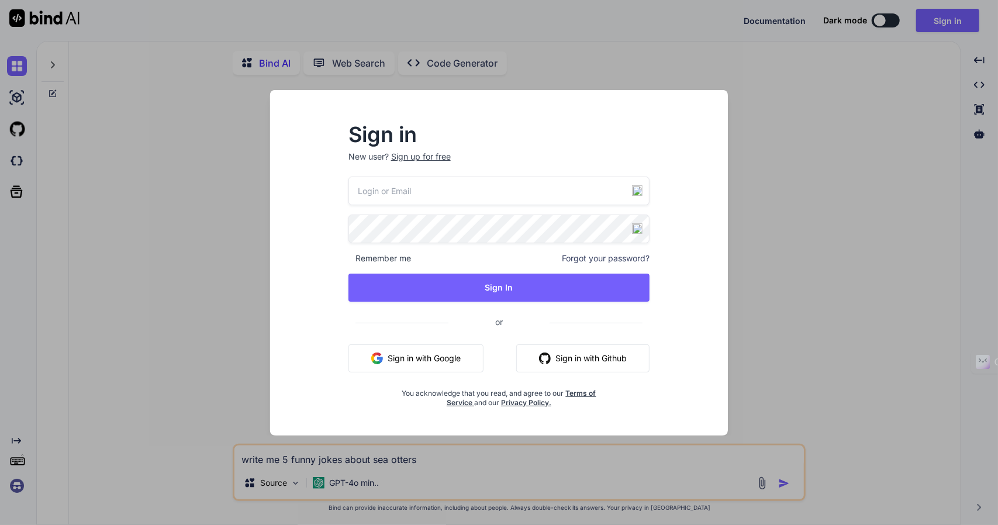
click at [399, 347] on button "Sign in with Google" at bounding box center [416, 358] width 135 height 28
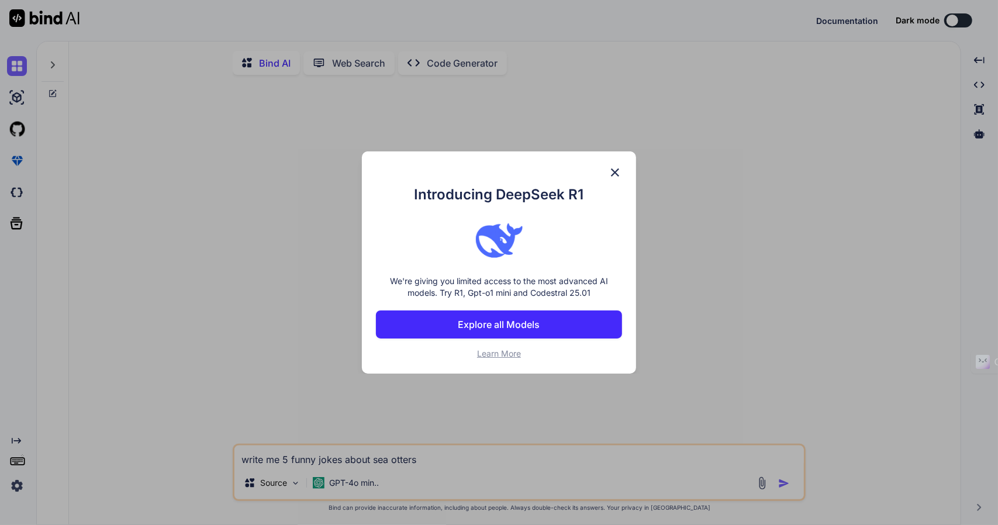
click at [616, 167] on img at bounding box center [615, 173] width 14 height 14
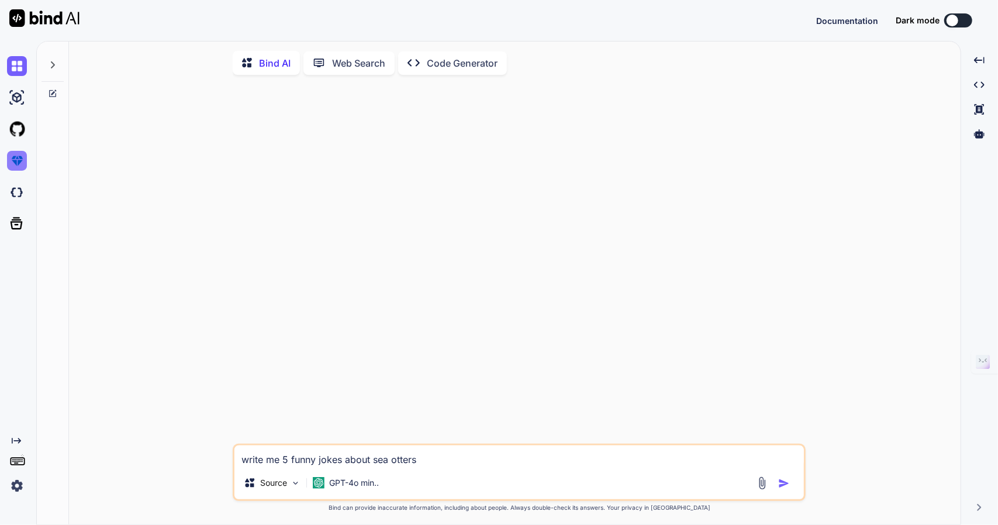
click at [12, 164] on img at bounding box center [17, 161] width 20 height 20
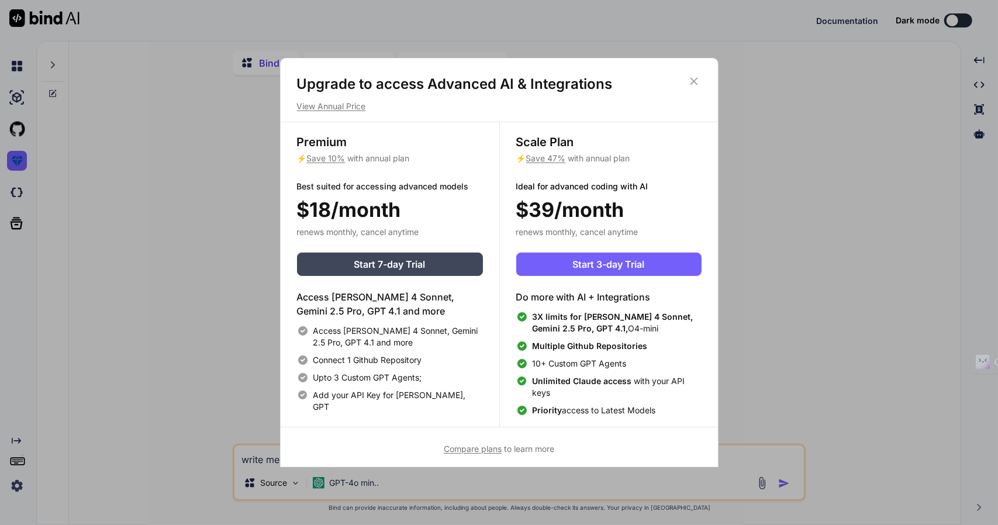
click at [129, 171] on div "Upgrade to access Advanced AI & Integrations View Annual Price Premium ⚡ Save 1…" at bounding box center [499, 262] width 998 height 525
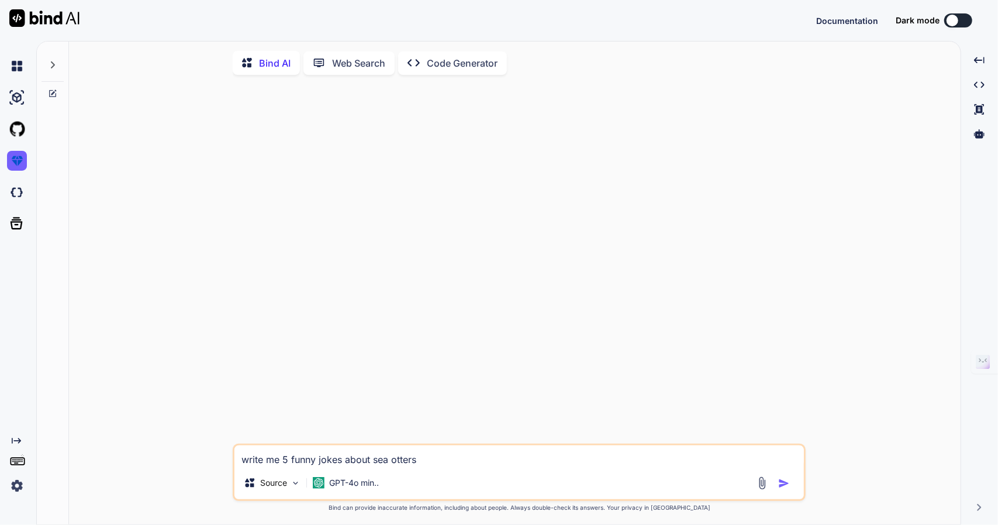
click at [14, 478] on img at bounding box center [17, 486] width 20 height 20
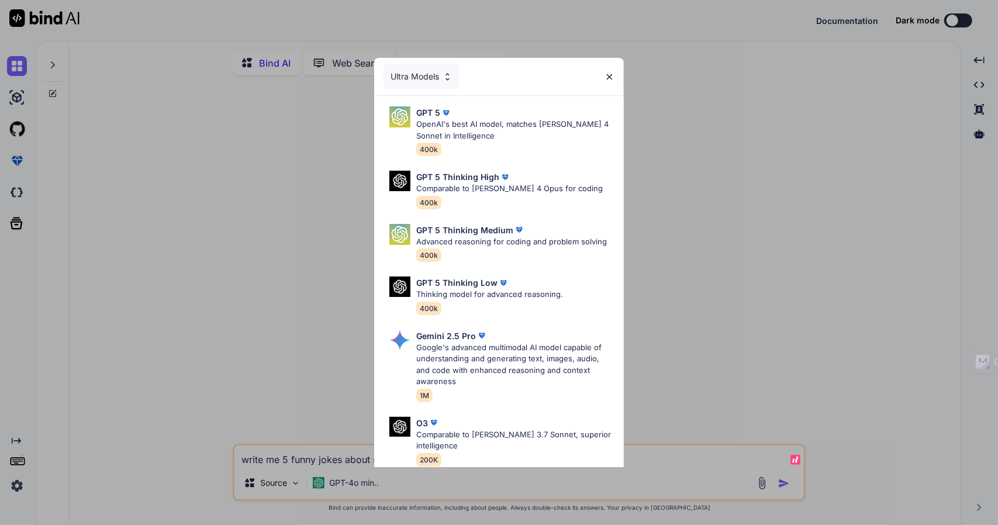
click at [612, 80] on img at bounding box center [610, 77] width 10 height 10
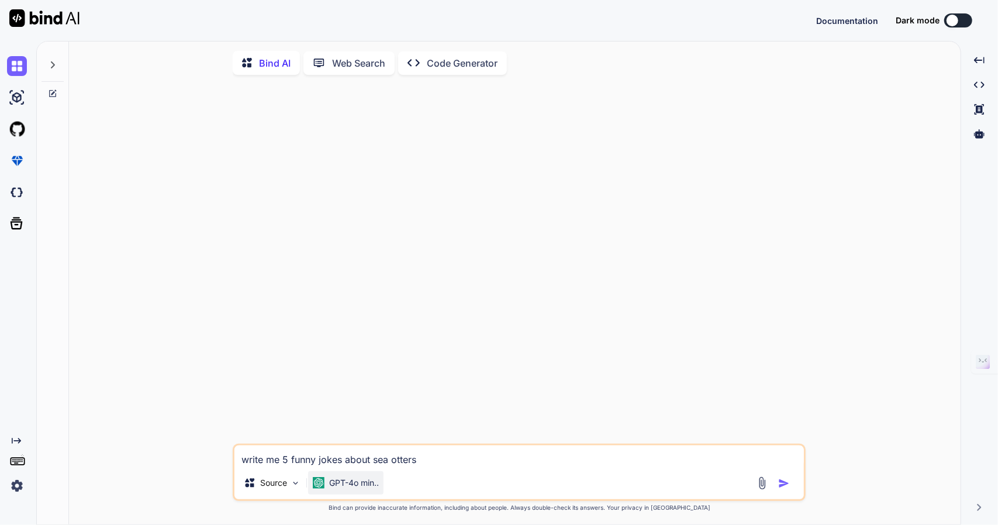
click at [341, 486] on p "GPT-4o min.." at bounding box center [354, 483] width 50 height 12
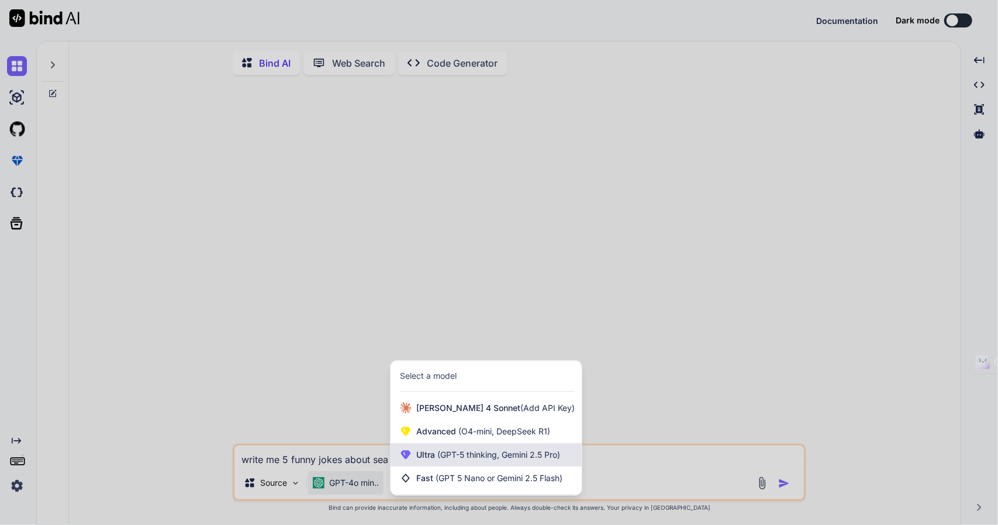
click at [461, 457] on span "(GPT-5 thinking, Gemini 2.5 Pro)" at bounding box center [497, 455] width 125 height 10
type textarea "x"
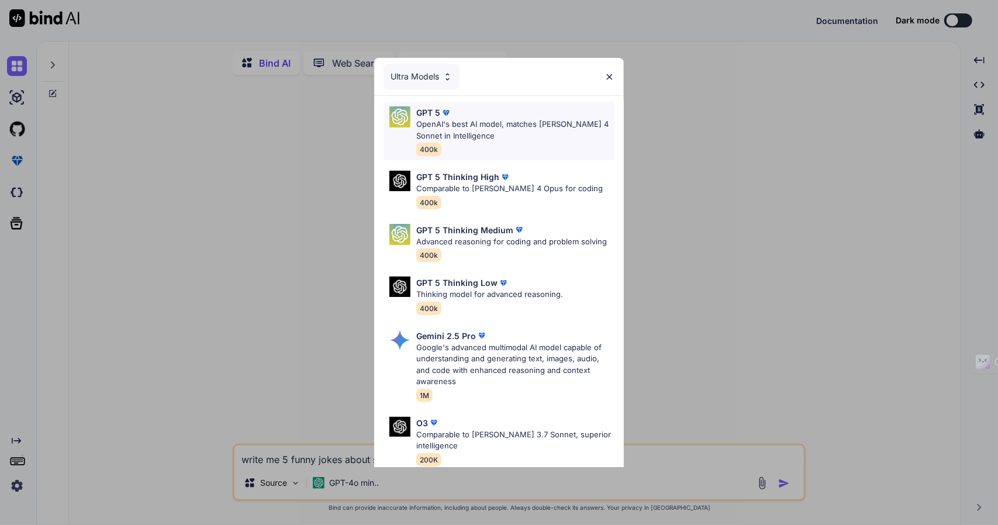
click at [488, 132] on p "OpenAI's best AI model, matches [PERSON_NAME] 4 Sonnet in Intelligence" at bounding box center [515, 130] width 198 height 23
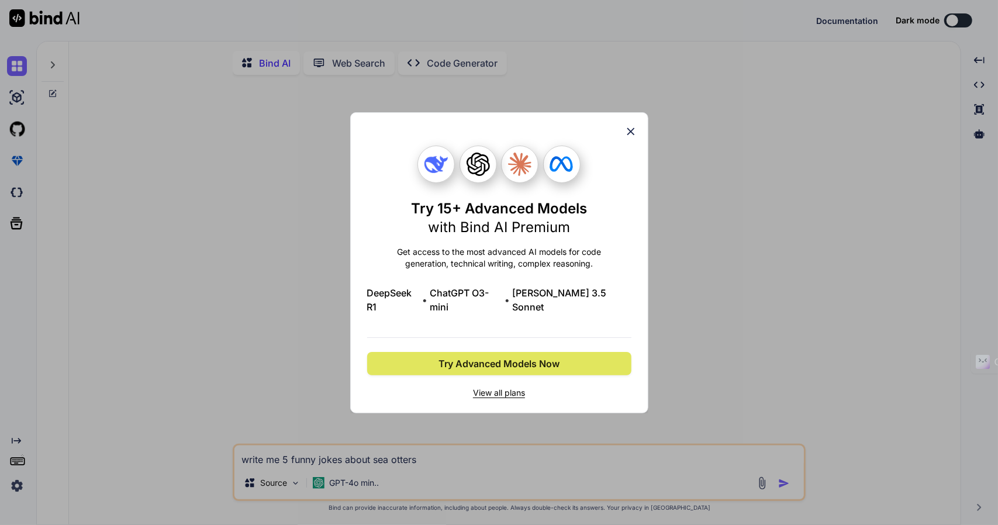
click at [511, 366] on button "Try Advanced Models Now" at bounding box center [499, 363] width 264 height 23
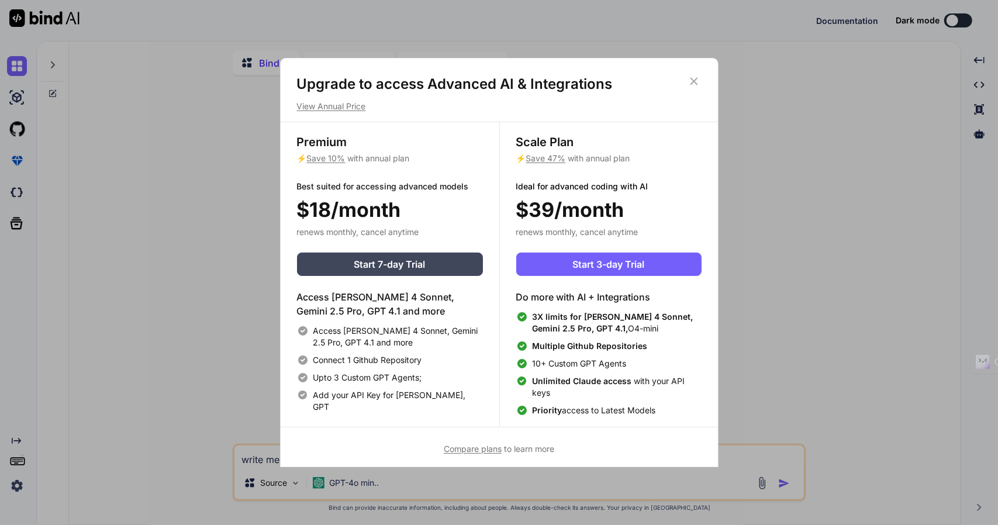
click at [699, 68] on div "Upgrade to access Advanced AI & Integrations View Annual Price Premium ⚡ Save 1…" at bounding box center [499, 265] width 439 height 415
click at [694, 78] on icon at bounding box center [694, 81] width 13 height 13
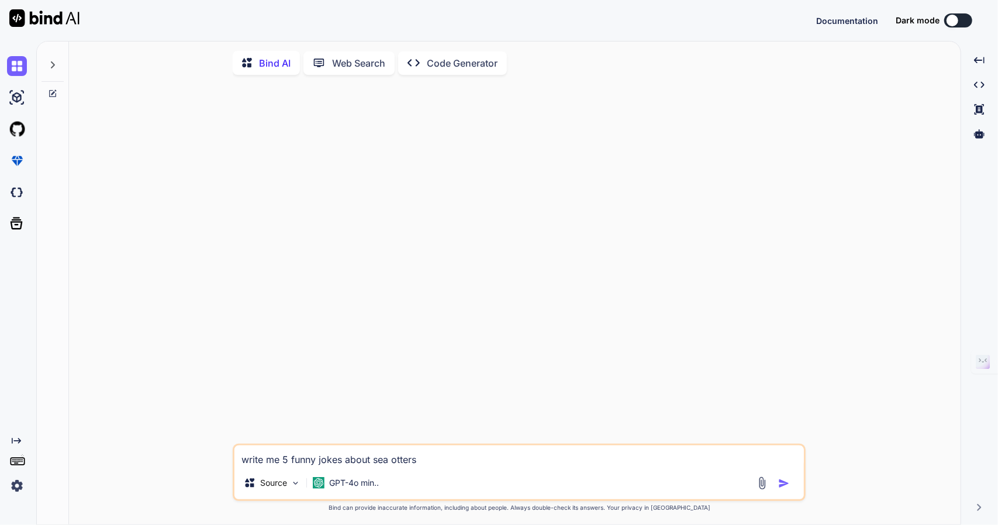
click at [16, 488] on img at bounding box center [17, 486] width 20 height 20
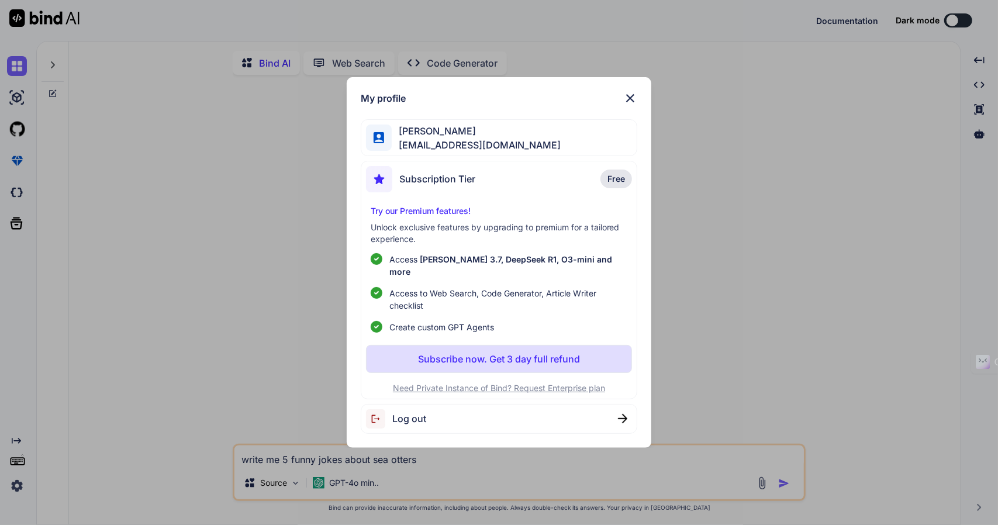
click at [637, 103] on img at bounding box center [630, 98] width 14 height 14
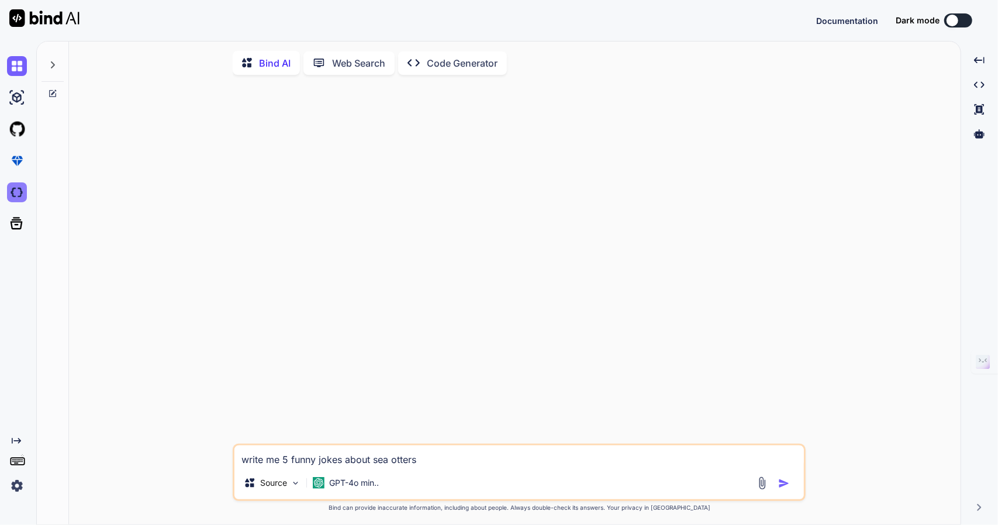
click at [20, 187] on img at bounding box center [17, 192] width 20 height 20
click at [12, 486] on img at bounding box center [17, 486] width 20 height 20
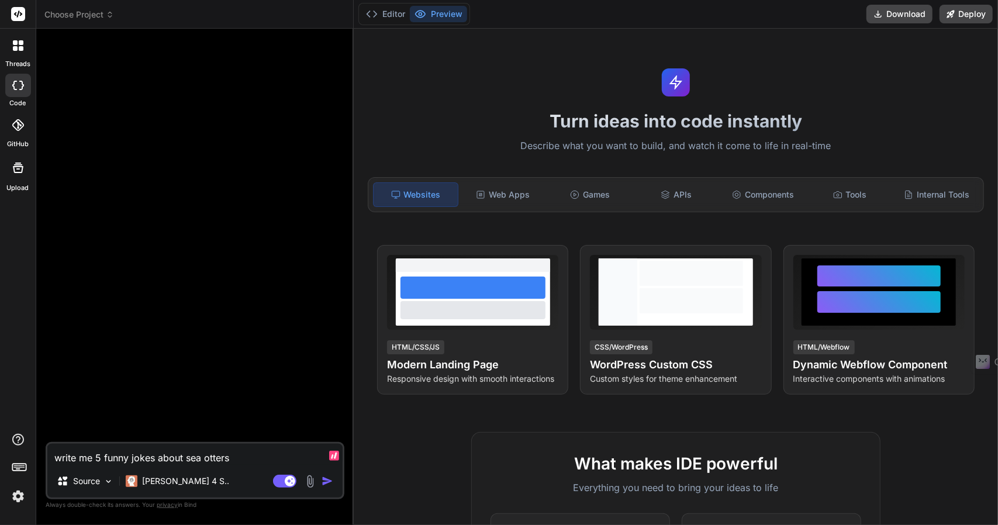
click at [19, 501] on img at bounding box center [18, 497] width 20 height 20
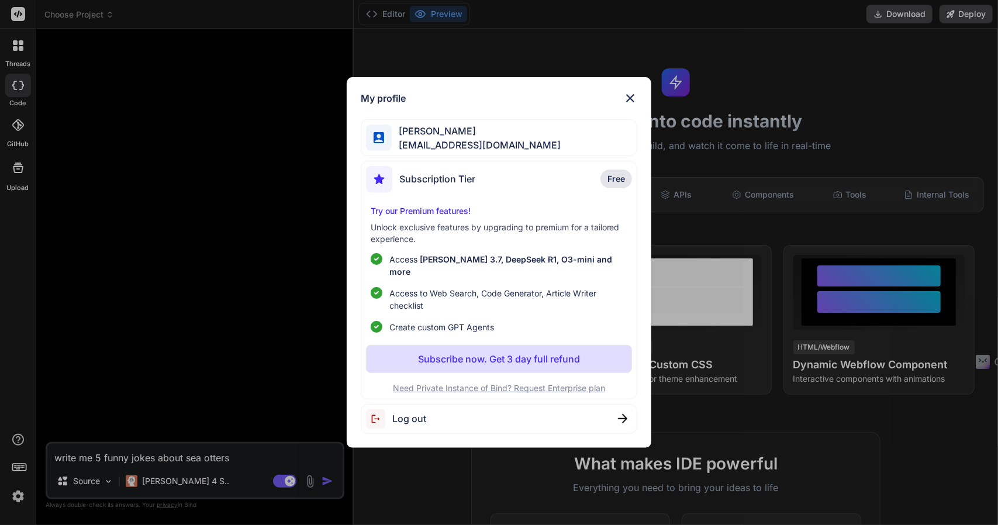
click at [216, 406] on div "My profile [PERSON_NAME] [EMAIL_ADDRESS][DOMAIN_NAME] Subscription Tier Free Tr…" at bounding box center [499, 262] width 998 height 525
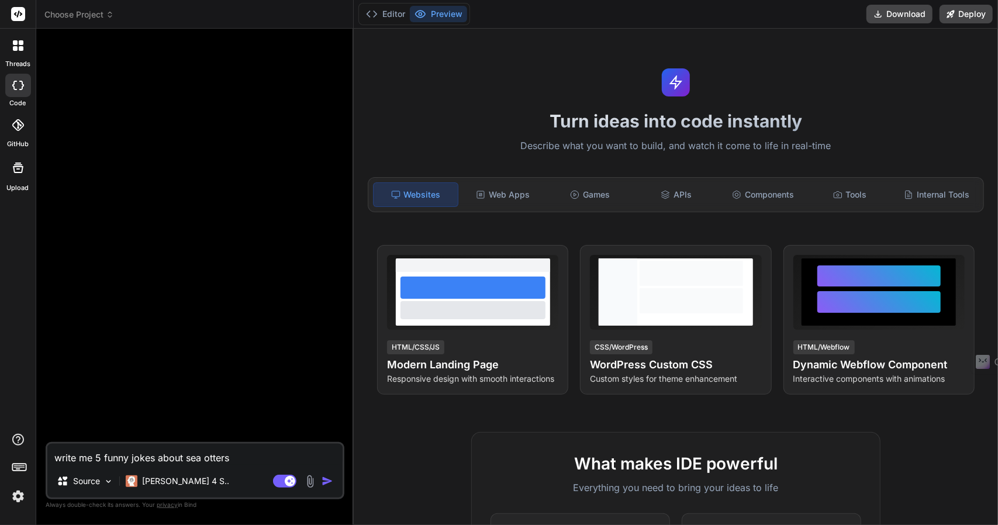
click at [334, 483] on button "button" at bounding box center [330, 481] width 16 height 12
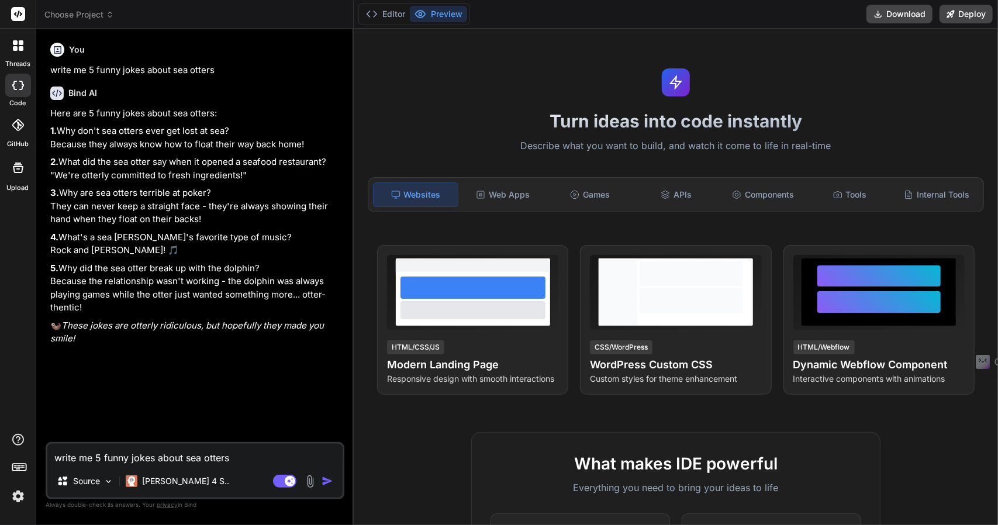
click at [15, 86] on icon at bounding box center [18, 85] width 12 height 9
click at [12, 501] on img at bounding box center [18, 497] width 20 height 20
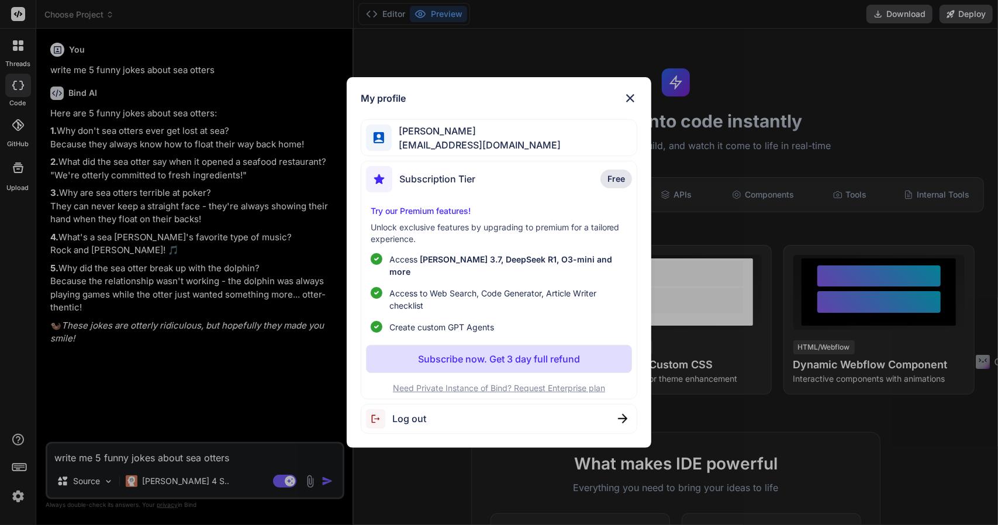
click at [15, 9] on div "My profile [PERSON_NAME] [EMAIL_ADDRESS][DOMAIN_NAME] Subscription Tier Free Tr…" at bounding box center [499, 262] width 998 height 525
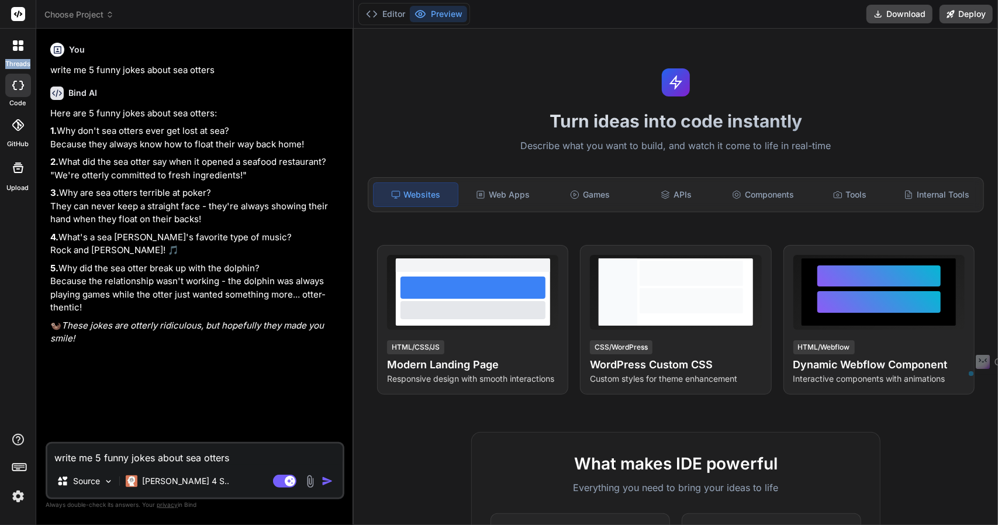
click at [15, 9] on rect at bounding box center [18, 14] width 14 height 14
click at [14, 12] on rect at bounding box center [18, 14] width 14 height 14
click at [19, 85] on icon at bounding box center [18, 85] width 12 height 9
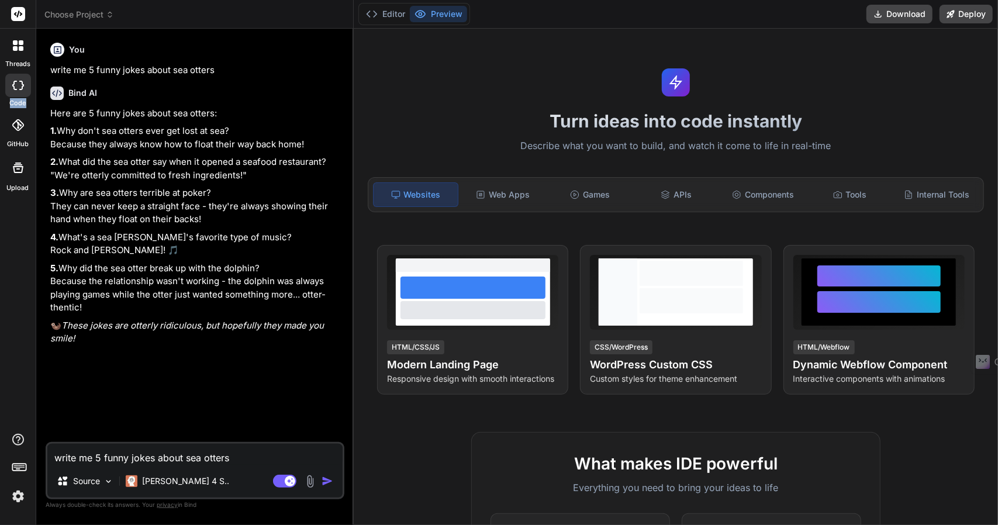
click at [19, 85] on icon at bounding box center [18, 85] width 12 height 9
click at [184, 481] on p "Claude 4 S.." at bounding box center [185, 481] width 87 height 12
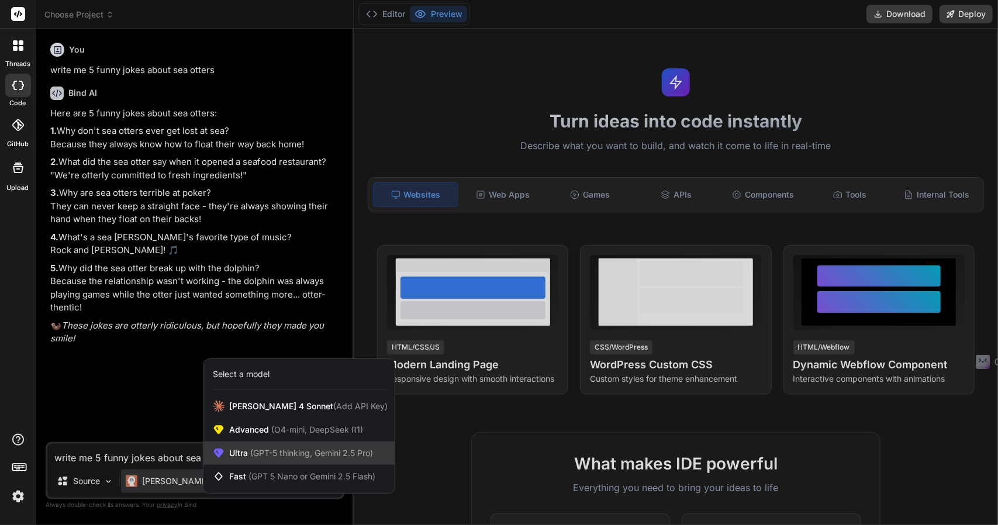
click at [283, 459] on span "Ultra (GPT-5 thinking, Gemini 2.5 Pro)" at bounding box center [301, 453] width 144 height 12
type textarea "x"
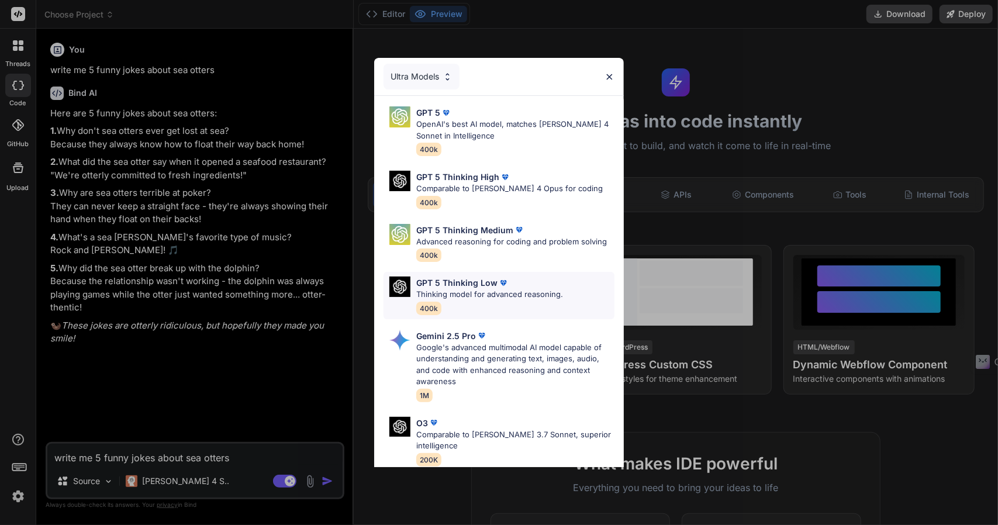
click at [458, 293] on p "Thinking model for advanced reasoning." at bounding box center [489, 295] width 147 height 12
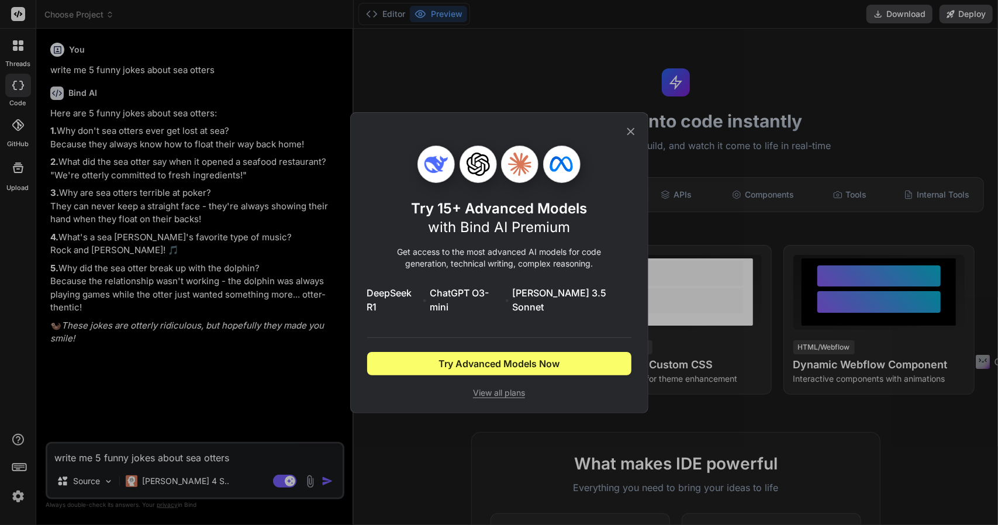
click at [499, 388] on span "View all plans" at bounding box center [499, 393] width 264 height 12
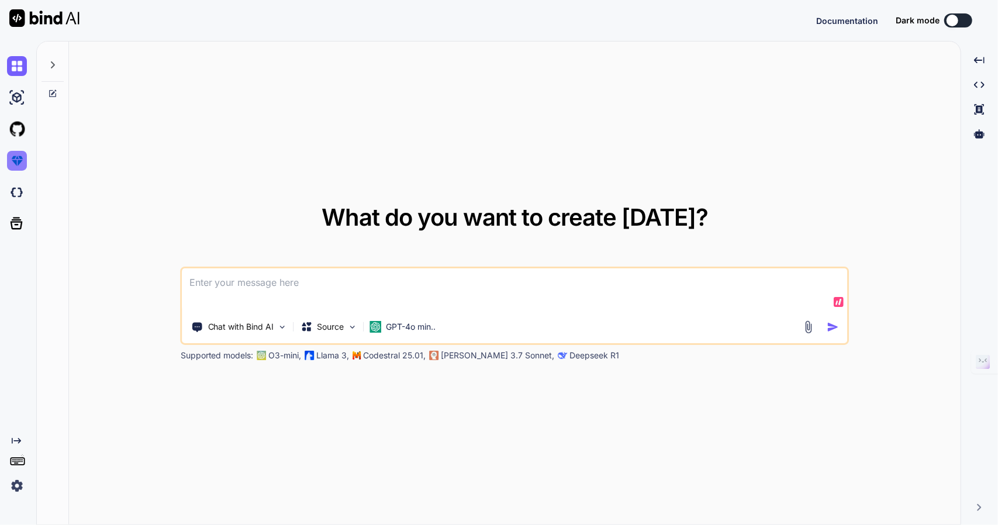
click at [14, 161] on img at bounding box center [17, 161] width 20 height 20
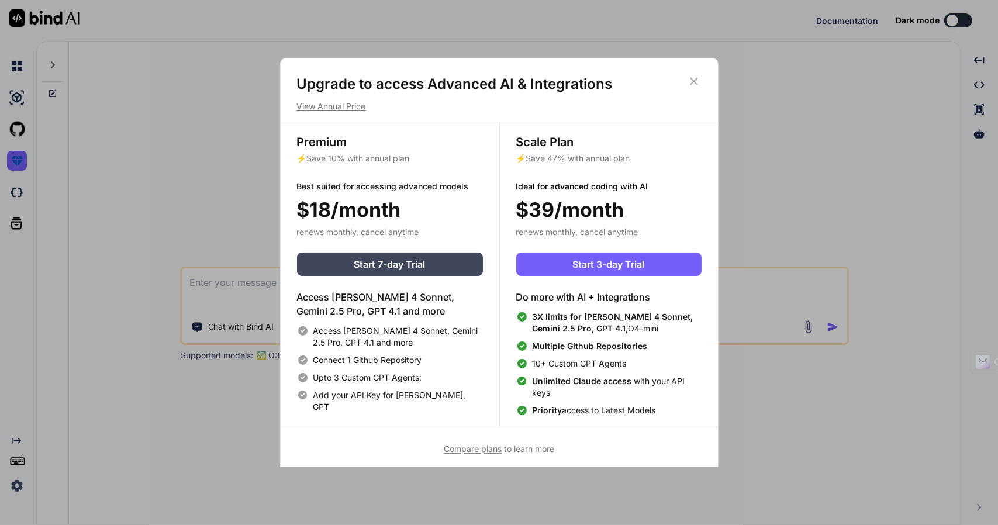
click at [86, 177] on div "Upgrade to access Advanced AI & Integrations View Annual Price Premium ⚡ Save 1…" at bounding box center [499, 262] width 998 height 525
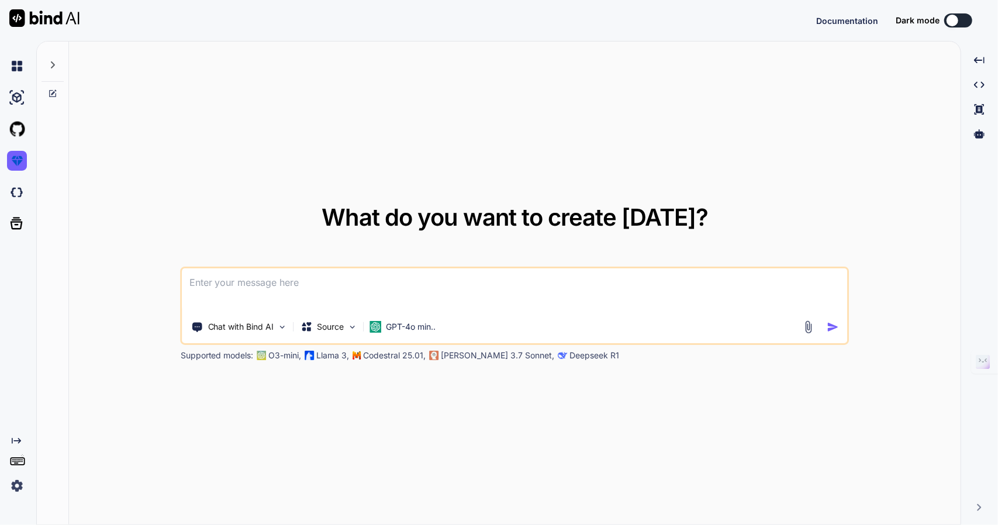
click at [16, 489] on img at bounding box center [17, 486] width 20 height 20
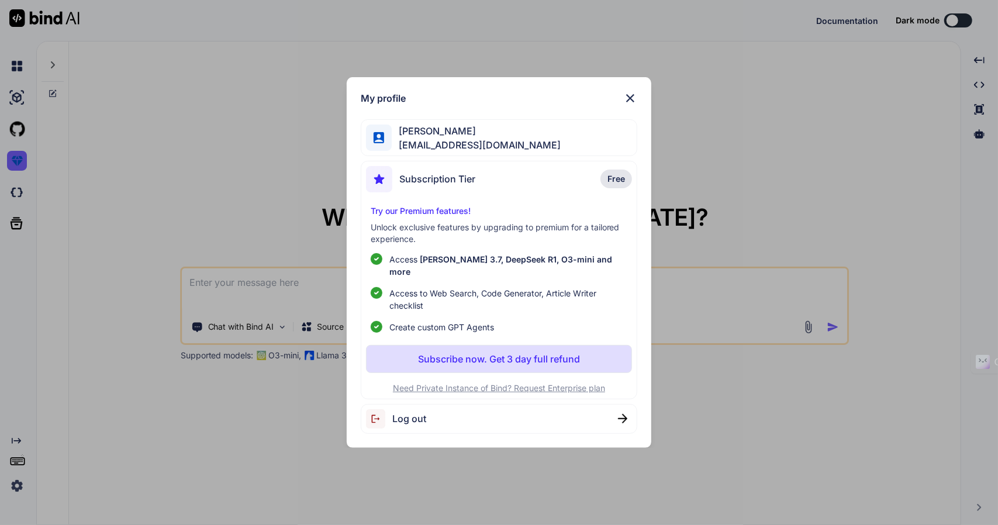
click at [143, 106] on div "My profile Nick AL nickolus442034@gmail.com Subscription Tier Free Try our Prem…" at bounding box center [499, 262] width 998 height 525
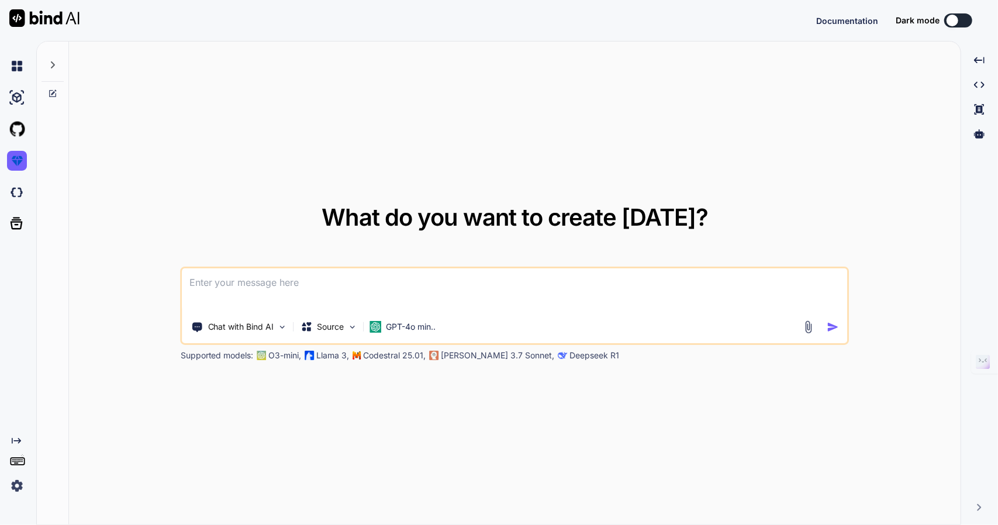
click at [11, 20] on img at bounding box center [44, 18] width 70 height 18
click at [13, 490] on img at bounding box center [17, 486] width 20 height 20
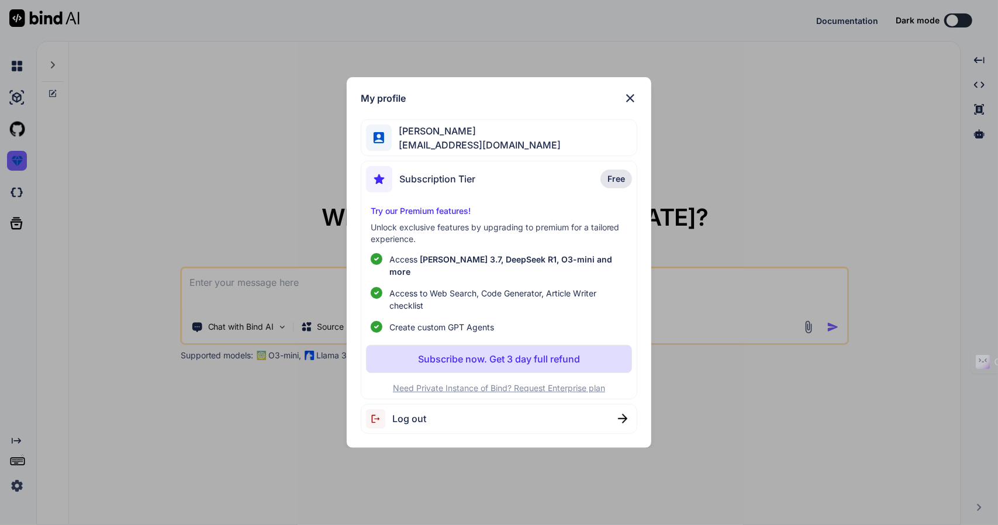
click at [409, 416] on span "Log out" at bounding box center [409, 419] width 34 height 14
type textarea "x"
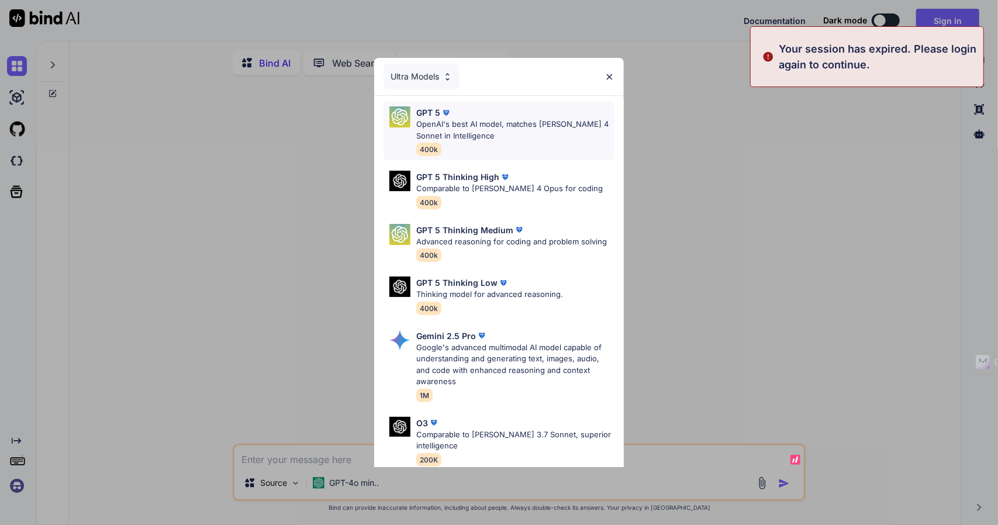
click at [476, 133] on p "OpenAI's best AI model, matches [PERSON_NAME] 4 Sonnet in Intelligence" at bounding box center [515, 130] width 198 height 23
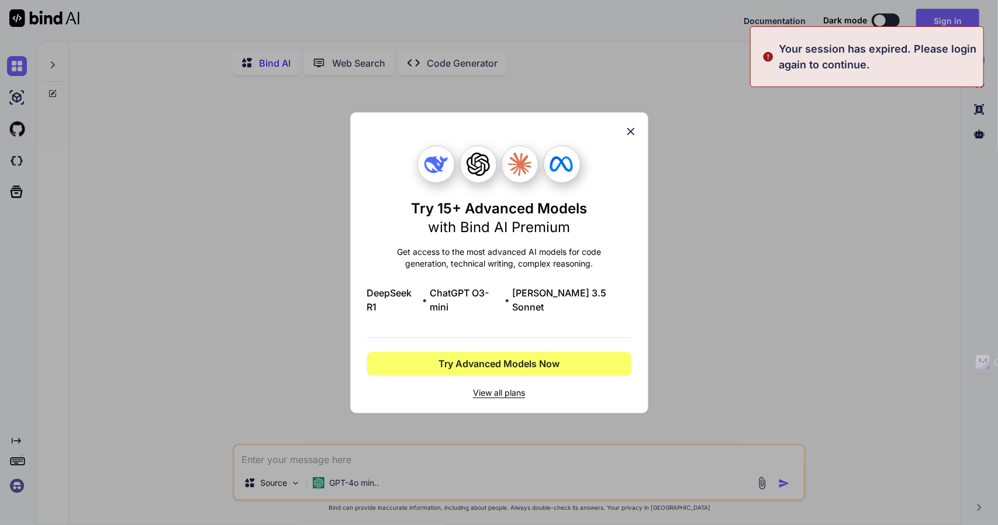
type textarea "x"
click at [630, 135] on icon at bounding box center [631, 131] width 8 height 8
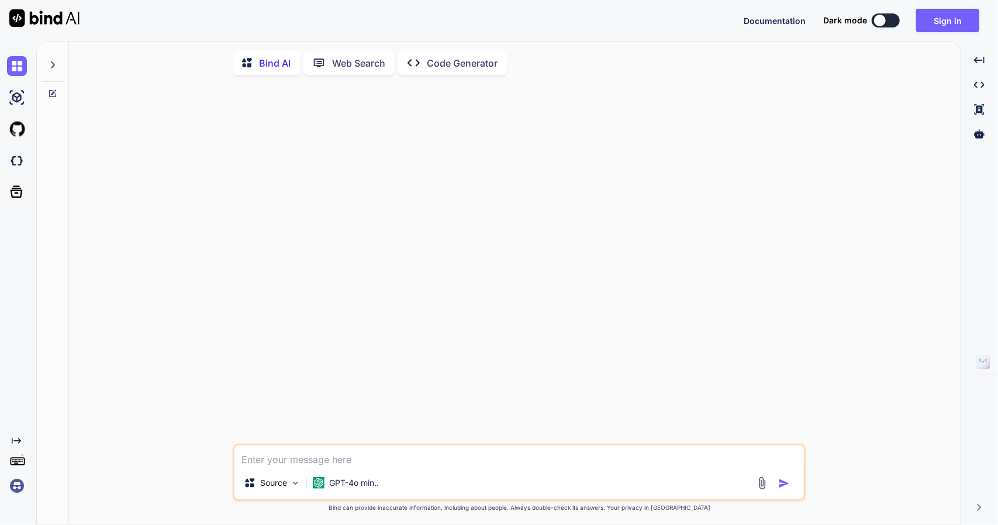
click at [10, 485] on img at bounding box center [17, 486] width 20 height 20
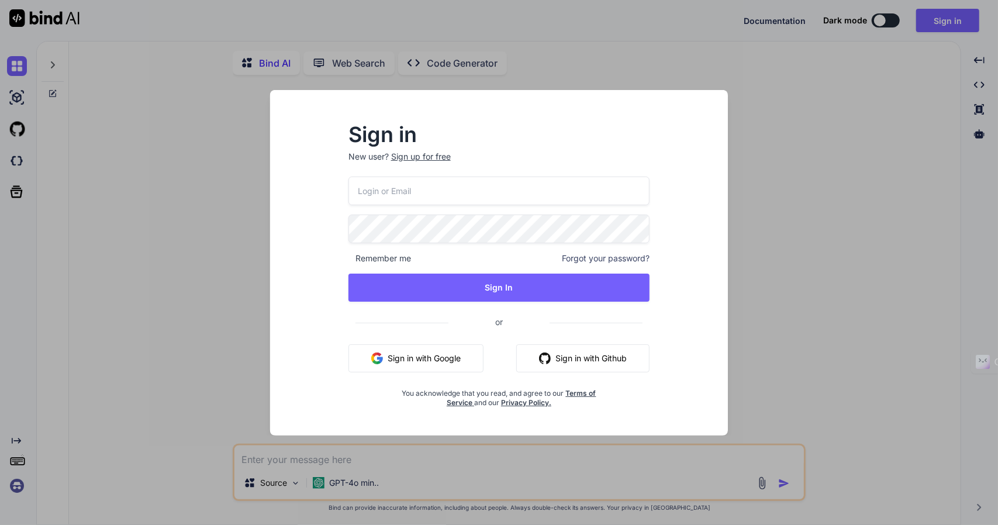
click at [407, 363] on button "Sign in with Google" at bounding box center [416, 358] width 135 height 28
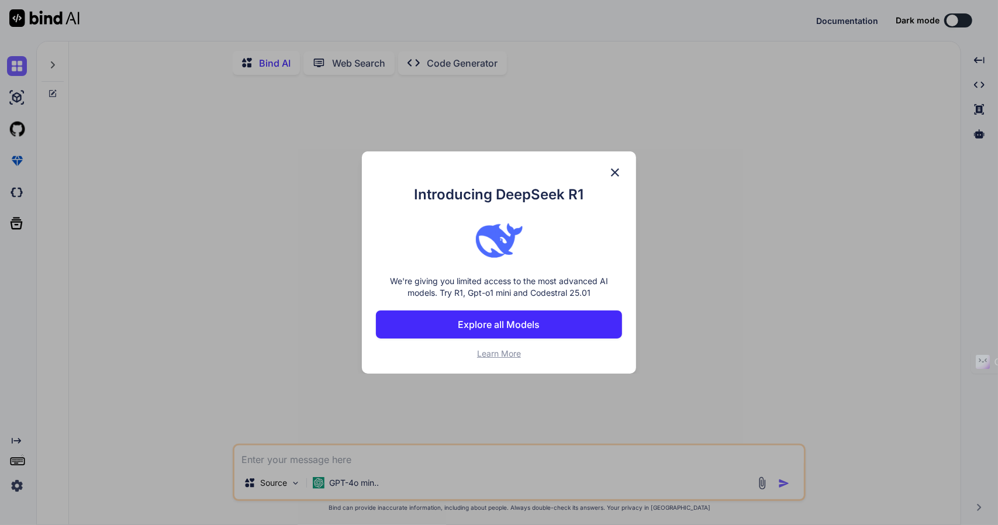
click at [619, 165] on div "Introducing DeepSeek R1 We're giving you limited access to the most advanced AI…" at bounding box center [499, 262] width 274 height 222
click at [618, 168] on img at bounding box center [615, 173] width 14 height 14
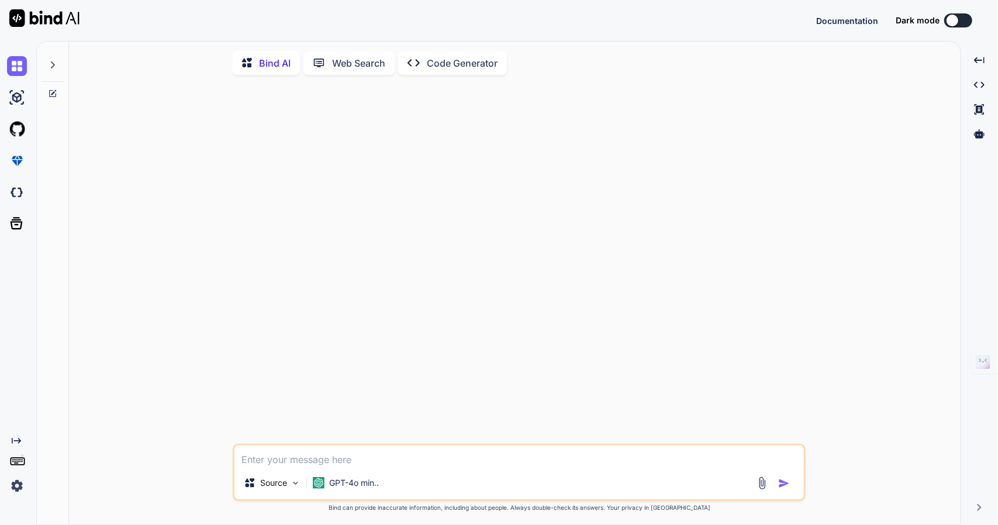
click at [953, 23] on div at bounding box center [953, 21] width 12 height 12
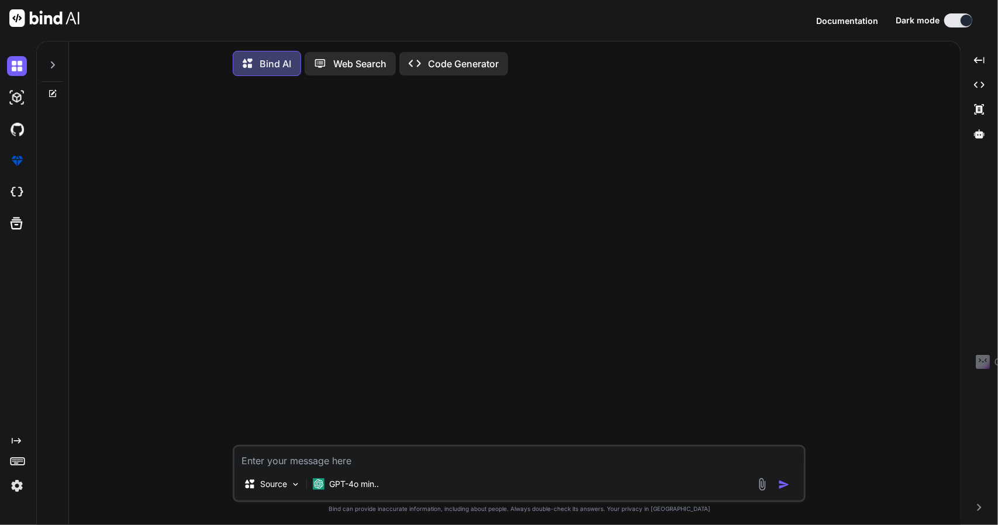
click at [20, 490] on img at bounding box center [17, 486] width 20 height 20
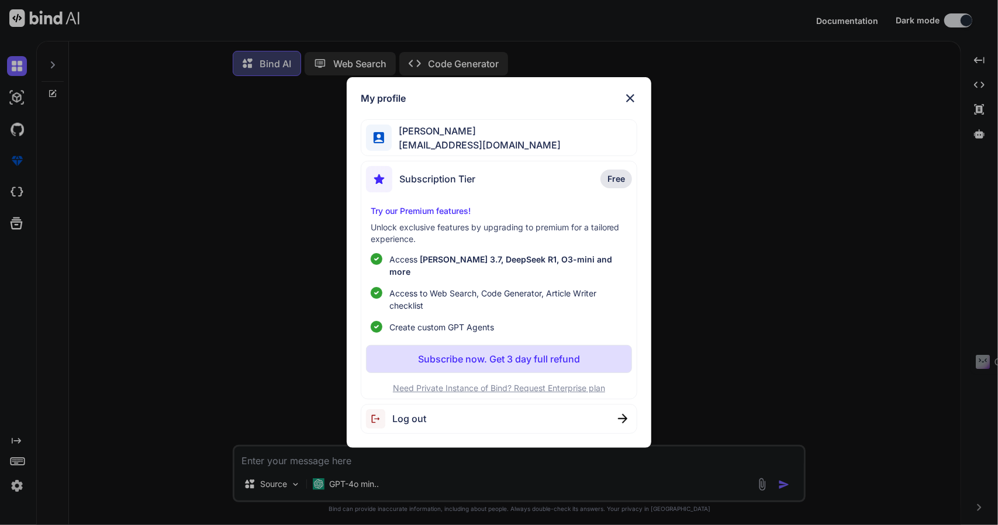
click at [618, 188] on p "Free" at bounding box center [617, 179] width 32 height 19
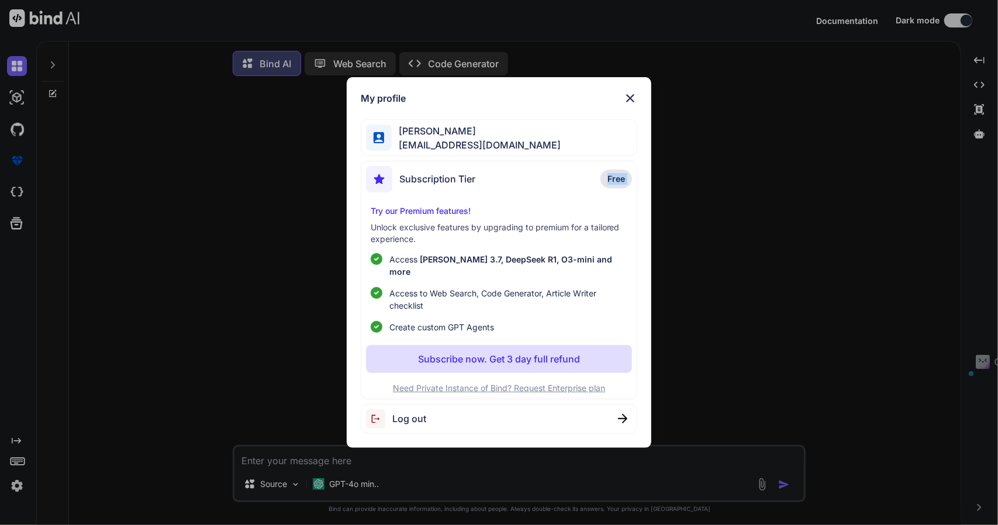
click at [618, 188] on p "Free" at bounding box center [617, 179] width 32 height 19
click at [475, 356] on p "Subscribe now. Get 3 day full refund" at bounding box center [499, 359] width 162 height 14
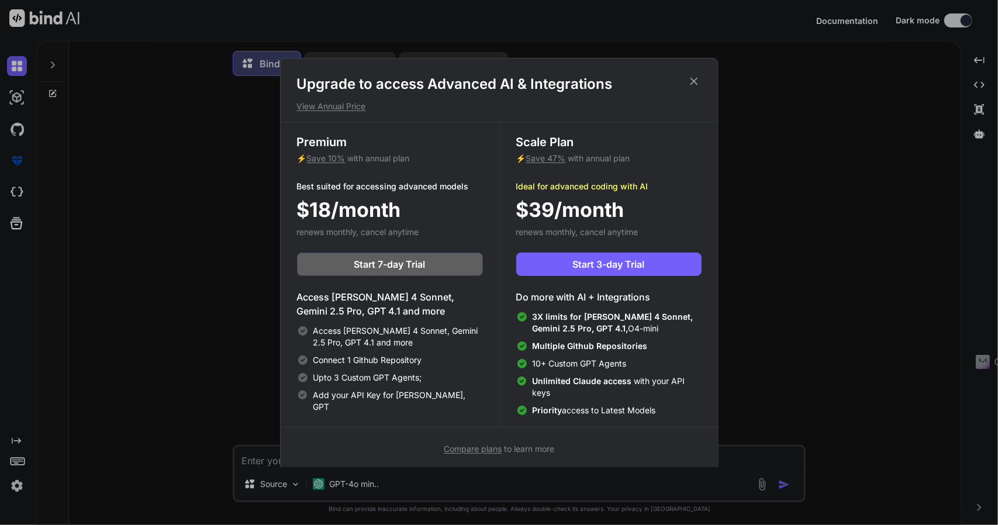
click at [462, 450] on span "Compare plans" at bounding box center [473, 449] width 58 height 10
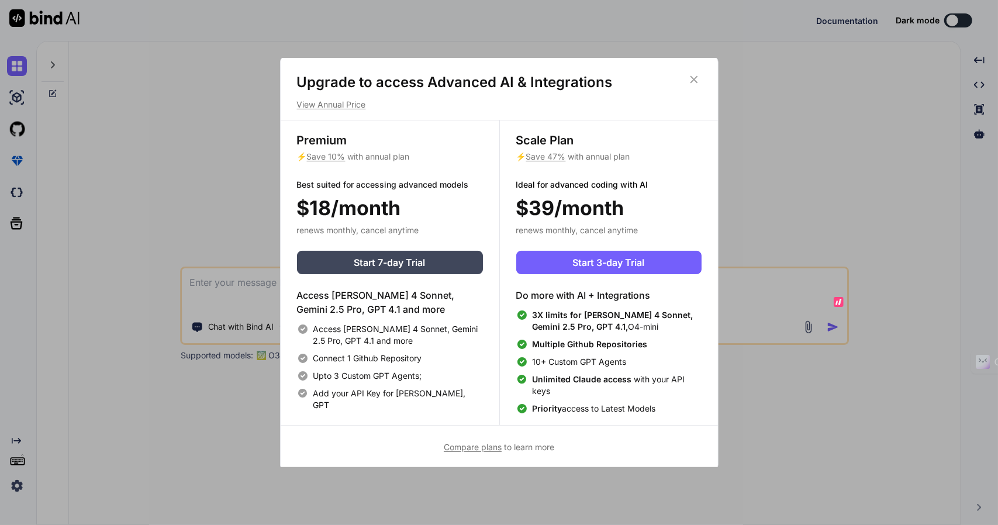
scroll to position [4, 0]
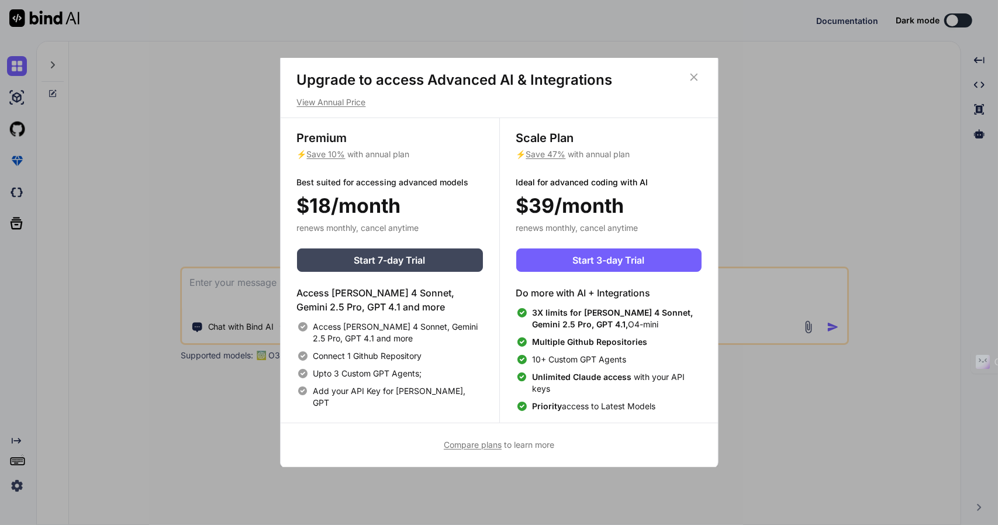
click at [695, 81] on icon at bounding box center [694, 77] width 13 height 13
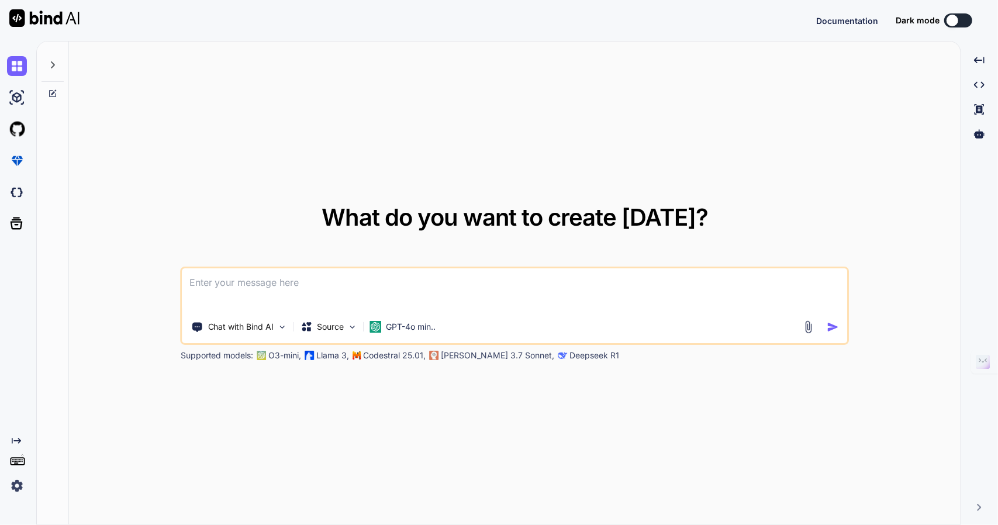
click at [13, 465] on icon at bounding box center [17, 461] width 16 height 16
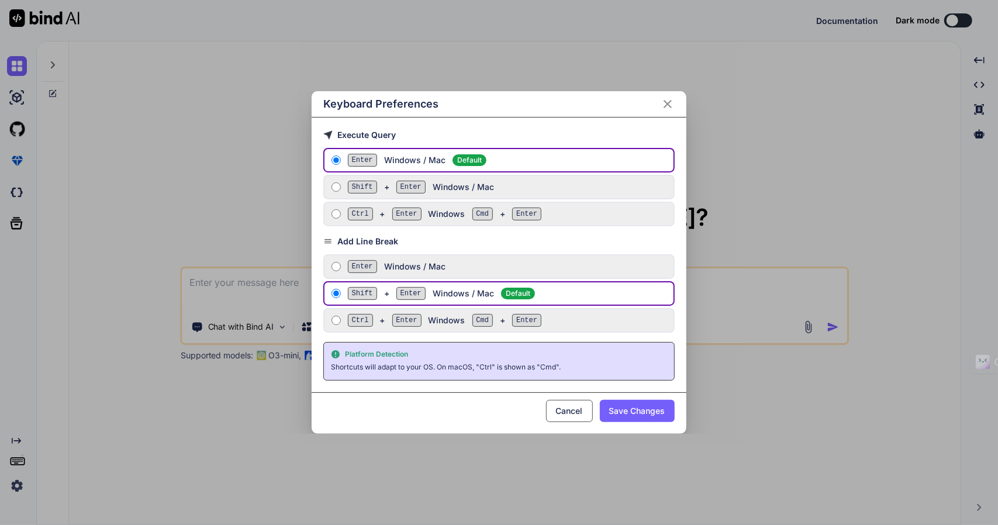
drag, startPoint x: 132, startPoint y: 463, endPoint x: 9, endPoint y: 482, distance: 124.4
click at [132, 464] on div "Keyboard Preferences Execute Query Enter Windows / Mac Default Shift + Enter Wi…" at bounding box center [499, 262] width 998 height 525
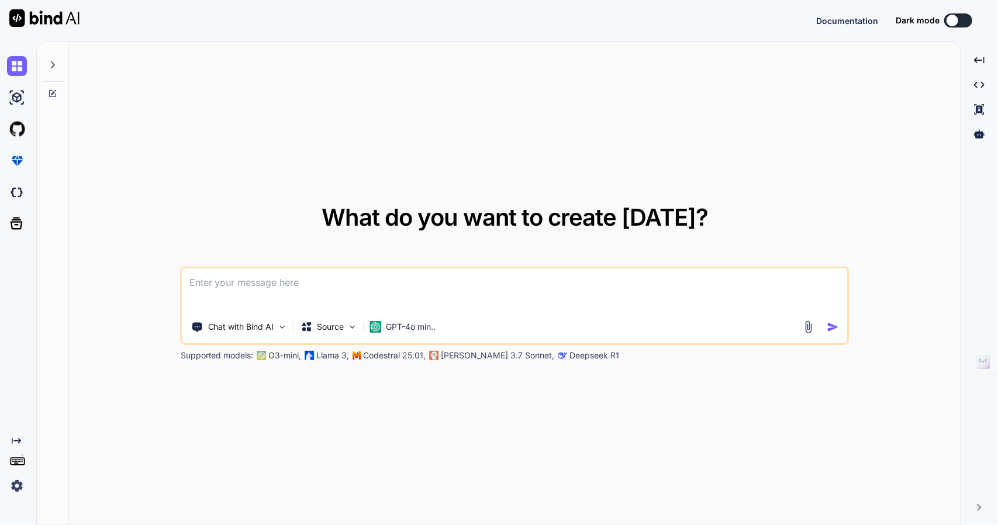
click at [22, 482] on img at bounding box center [17, 486] width 20 height 20
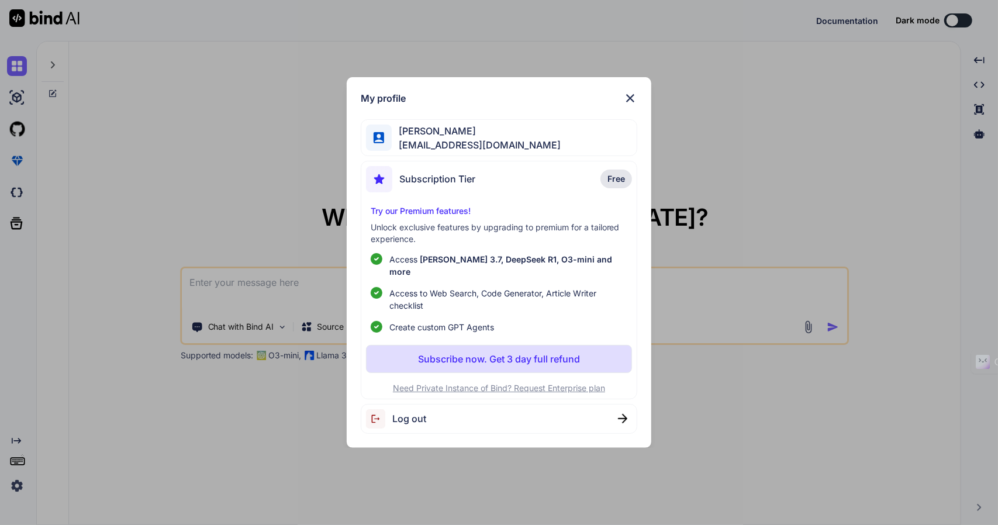
click at [458, 148] on span "[EMAIL_ADDRESS][DOMAIN_NAME]" at bounding box center [476, 145] width 169 height 14
click at [435, 175] on div "Subscription Tier" at bounding box center [420, 179] width 109 height 26
click at [425, 186] on span "Subscription Tier" at bounding box center [437, 179] width 76 height 14
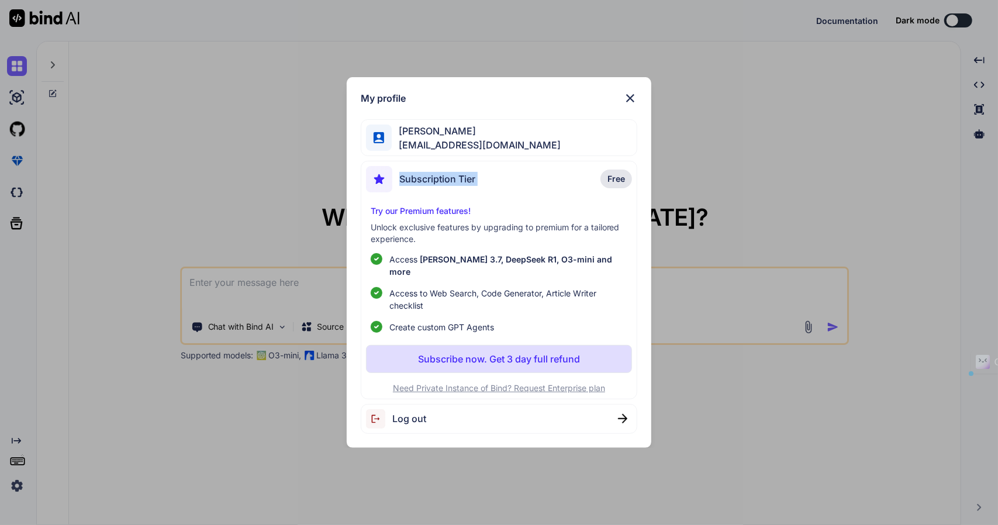
click at [425, 186] on span "Subscription Tier" at bounding box center [437, 179] width 76 height 14
click at [357, 191] on div "My profile [PERSON_NAME] [EMAIL_ADDRESS][DOMAIN_NAME] Subscription Tier Free Tr…" at bounding box center [499, 262] width 305 height 371
click at [377, 191] on img at bounding box center [379, 179] width 26 height 26
click at [429, 425] on div "Log out" at bounding box center [499, 419] width 277 height 30
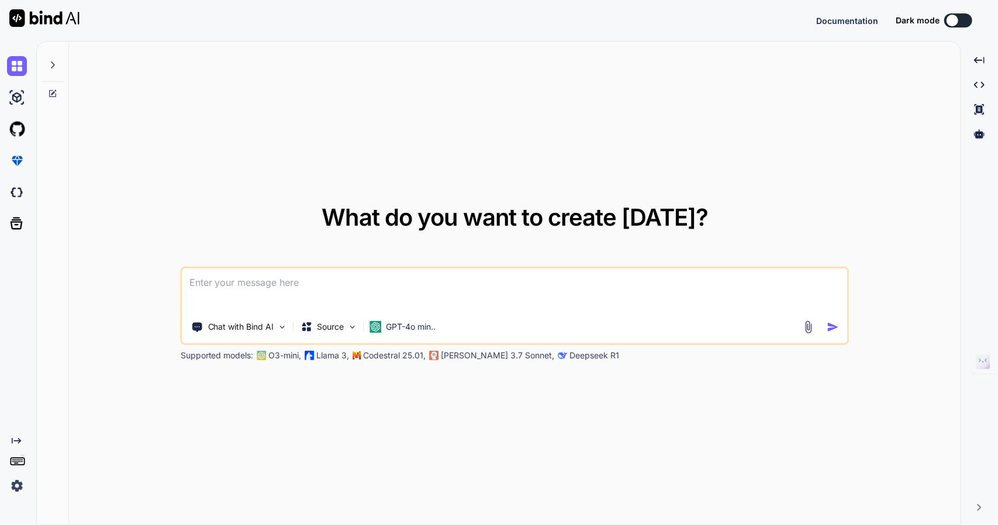
type textarea "x"
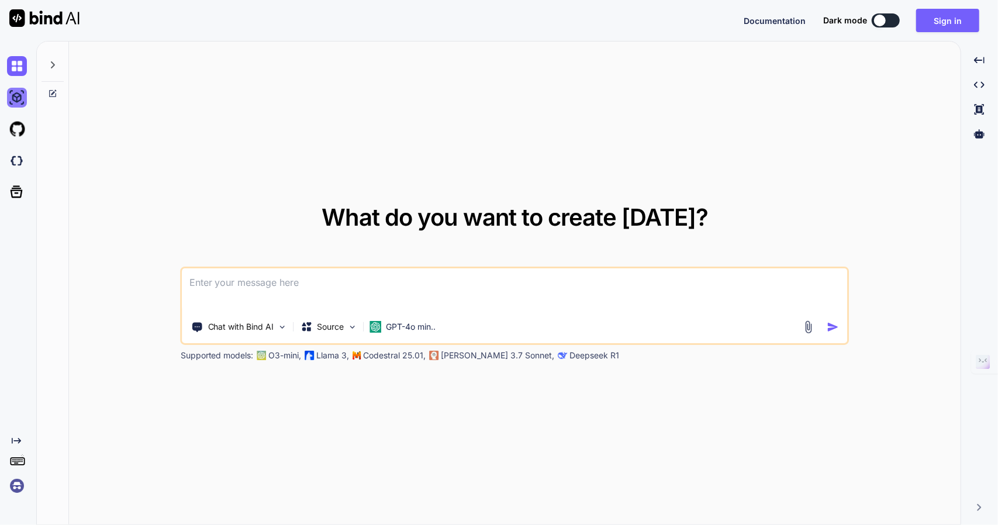
click at [18, 98] on img at bounding box center [17, 98] width 20 height 20
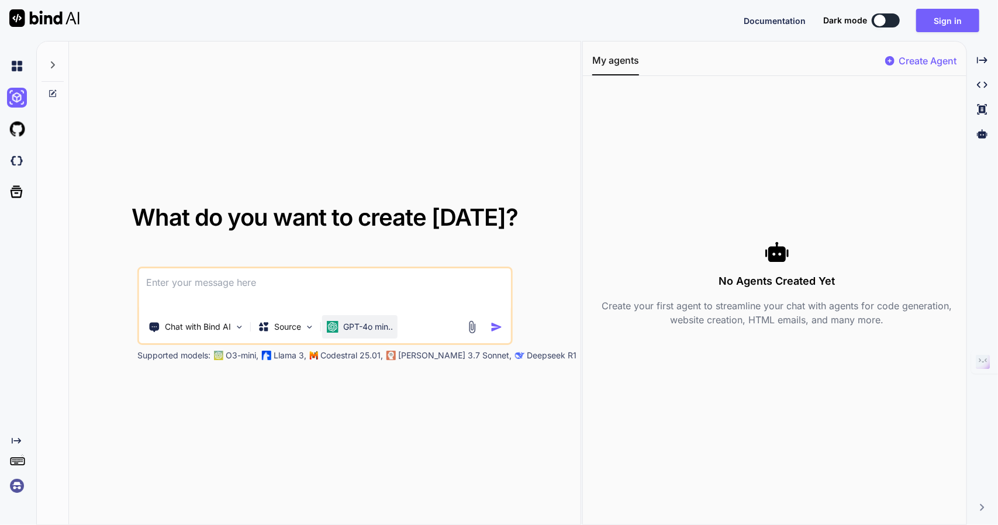
click at [356, 323] on p "GPT-4o min.." at bounding box center [368, 327] width 50 height 12
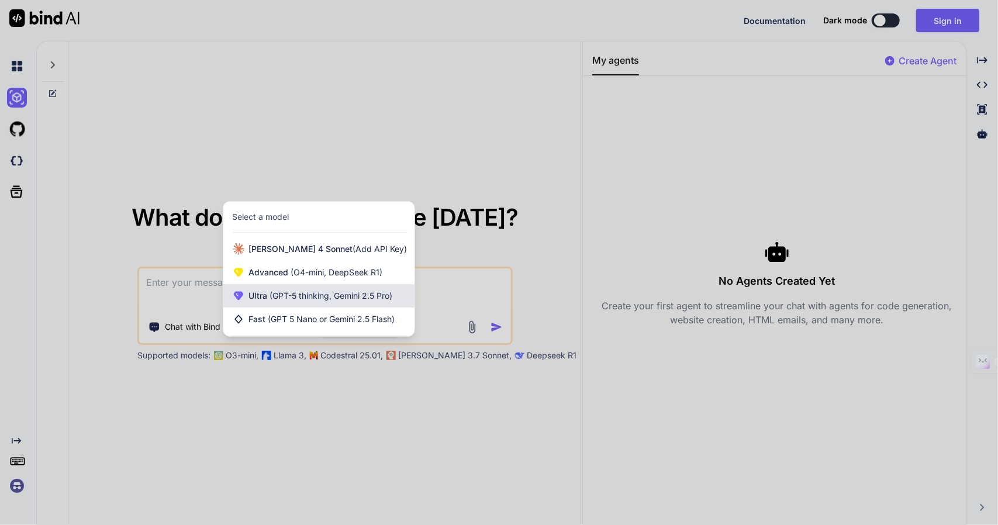
click at [299, 301] on span "Ultra (GPT-5 thinking, Gemini 2.5 Pro)" at bounding box center [321, 296] width 144 height 12
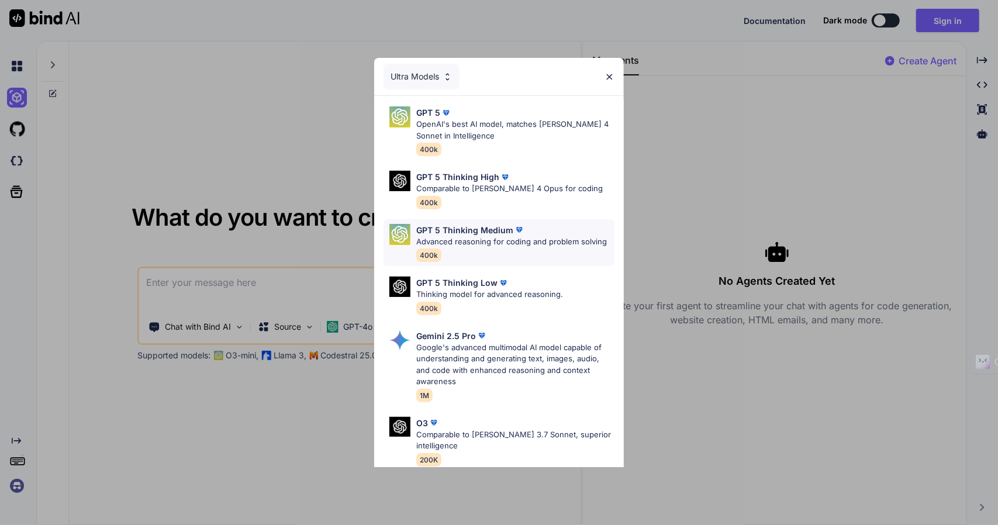
click at [454, 234] on p "GPT 5 Thinking Medium" at bounding box center [464, 230] width 97 height 12
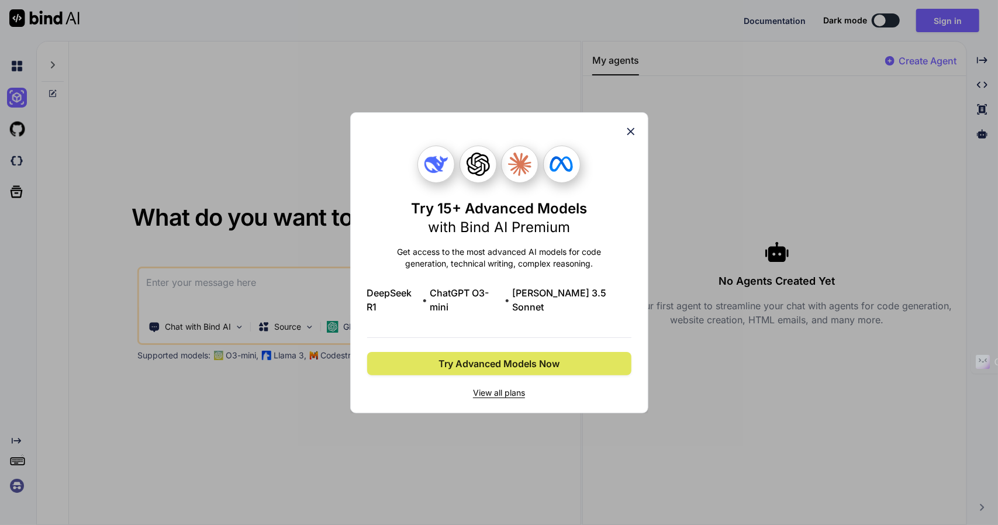
click at [490, 357] on span "Try Advanced Models Now" at bounding box center [499, 364] width 121 height 14
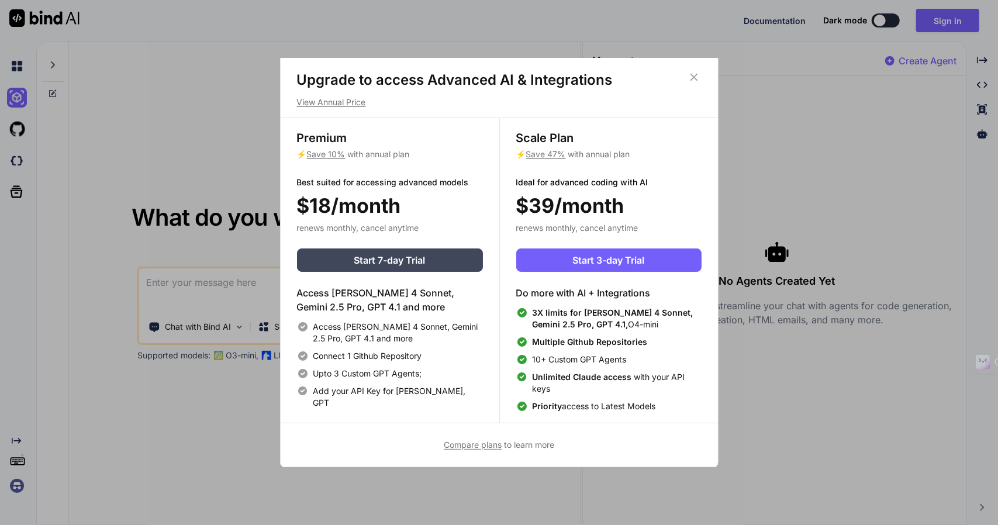
click at [197, 445] on div "Upgrade to access Advanced AI & Integrations View Annual Price Premium ⚡ Save 1…" at bounding box center [499, 262] width 998 height 525
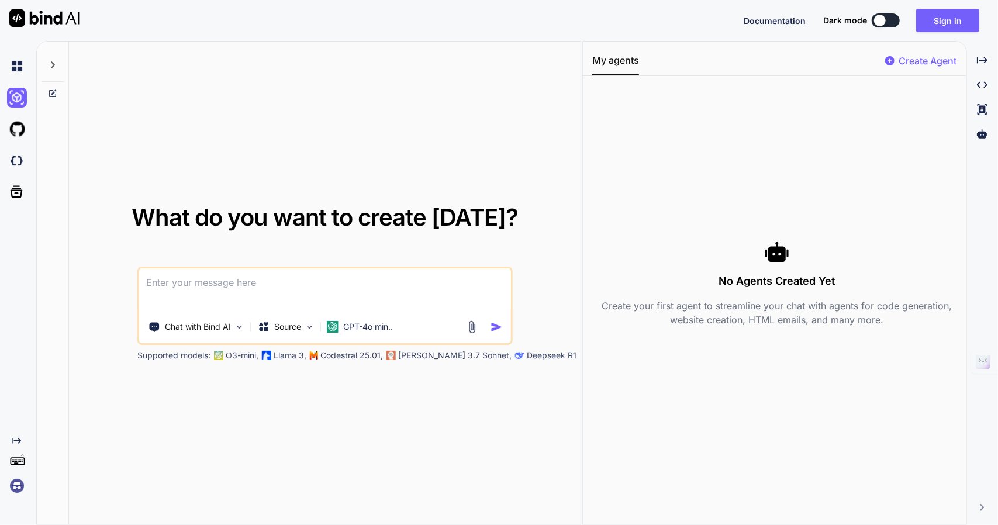
click at [19, 490] on img at bounding box center [17, 486] width 20 height 20
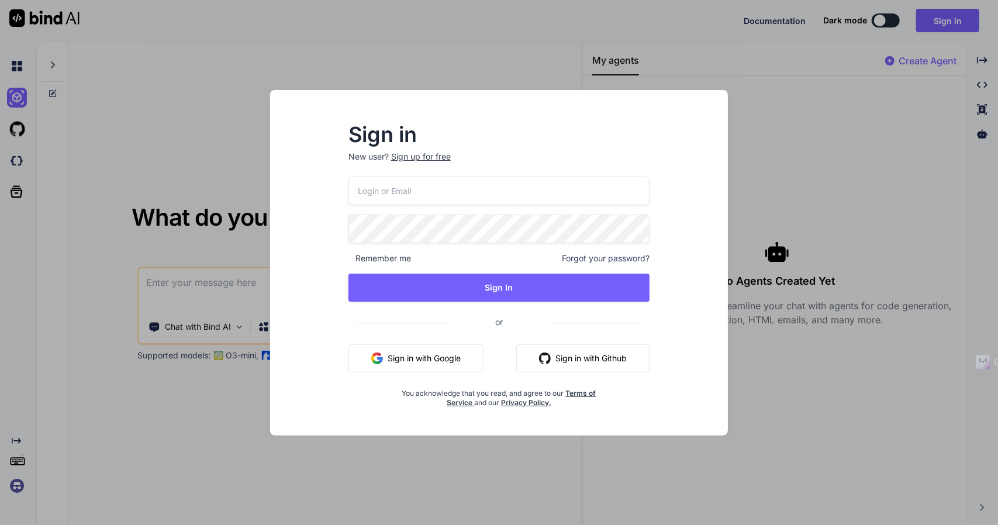
click at [432, 366] on button "Sign in with Google" at bounding box center [416, 358] width 135 height 28
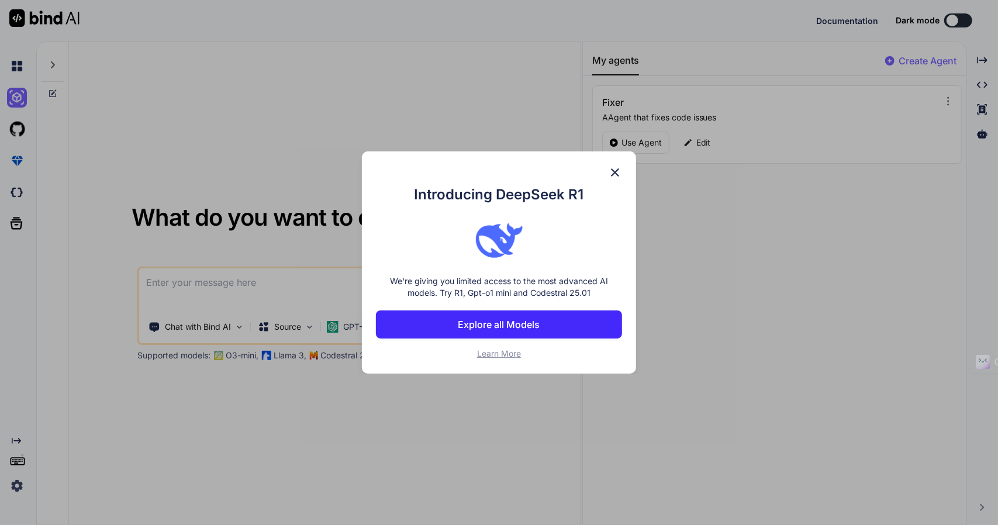
click at [545, 325] on button "Explore all Models" at bounding box center [499, 325] width 246 height 28
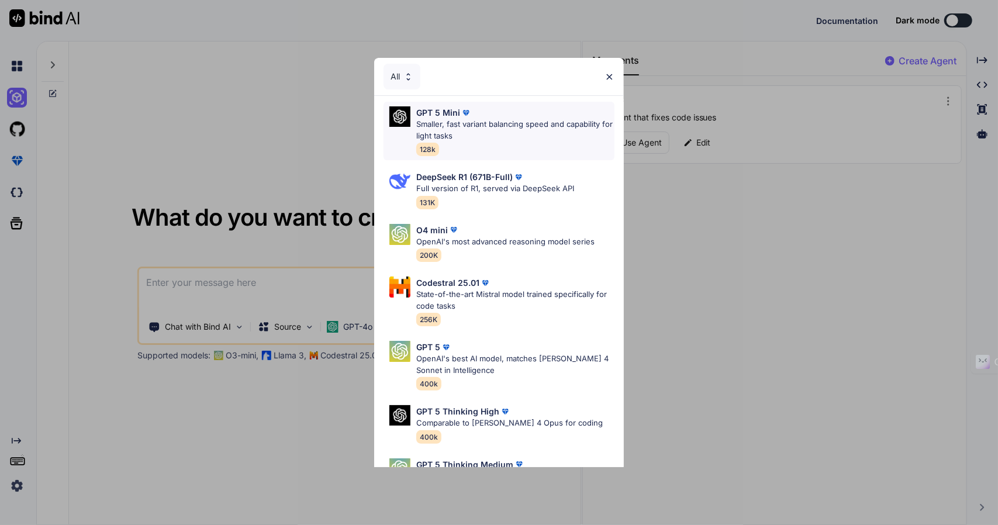
click at [492, 124] on p "Smaller, fast variant balancing speed and capability for light tasks" at bounding box center [515, 130] width 198 height 23
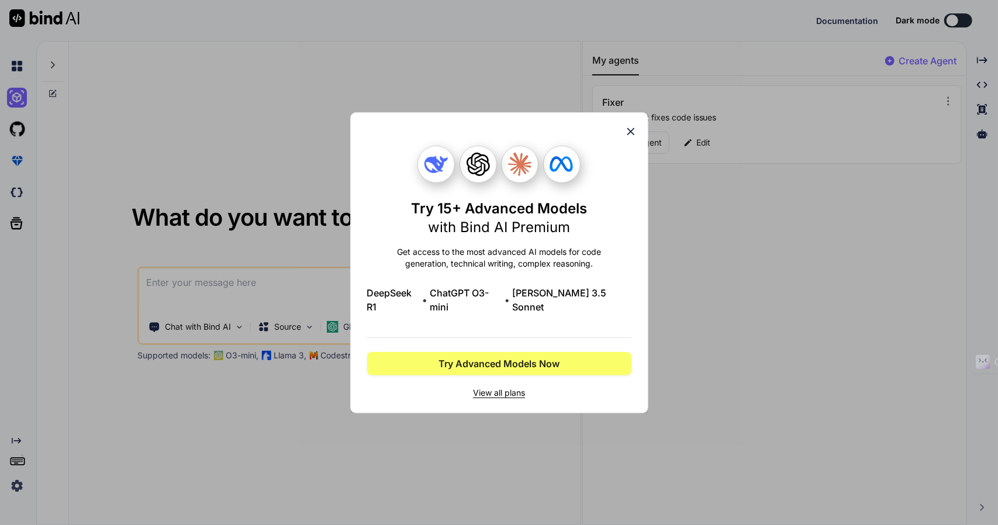
click at [629, 134] on icon at bounding box center [631, 131] width 13 height 13
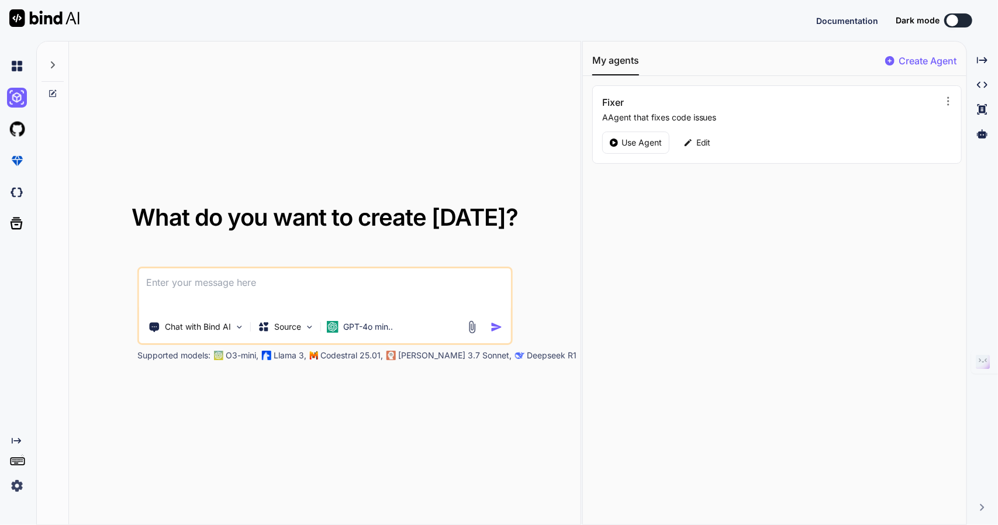
click at [18, 488] on img at bounding box center [17, 486] width 20 height 20
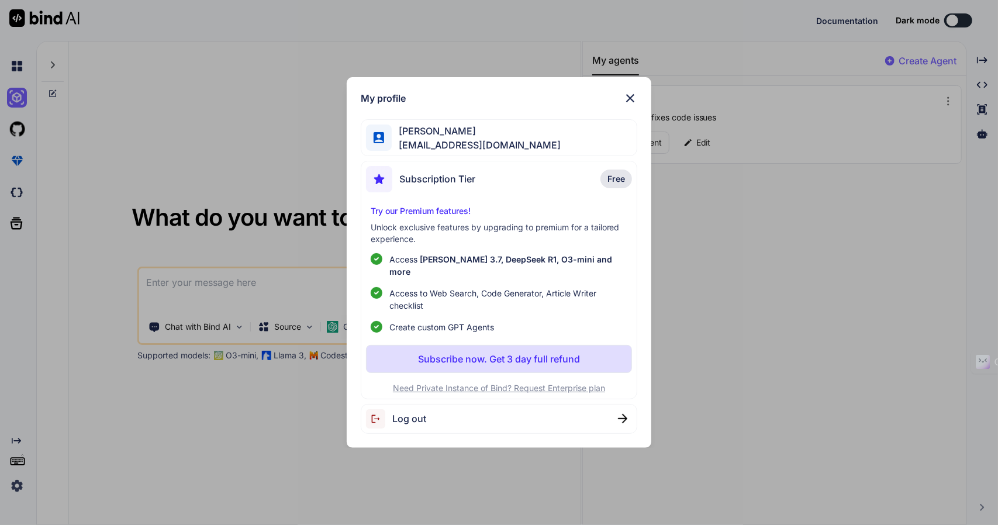
click at [414, 225] on div "Try our Premium features! Unlock exclusive features by upgrading to premium for…" at bounding box center [499, 269] width 267 height 128
click at [425, 217] on p "Try our Premium features!" at bounding box center [499, 211] width 257 height 12
drag, startPoint x: 425, startPoint y: 220, endPoint x: 432, endPoint y: 217, distance: 7.1
click at [426, 217] on p "Try our Premium features!" at bounding box center [499, 211] width 257 height 12
click at [432, 216] on p "Try our Premium features!" at bounding box center [499, 211] width 257 height 12
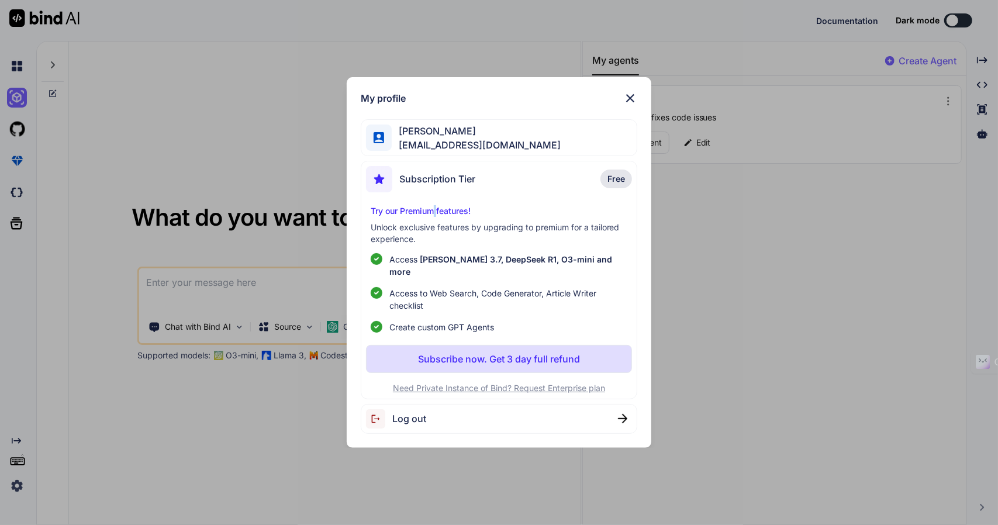
click at [432, 216] on p "Try our Premium features!" at bounding box center [499, 211] width 257 height 12
click at [386, 421] on img at bounding box center [379, 418] width 26 height 19
